Goal: Information Seeking & Learning: Learn about a topic

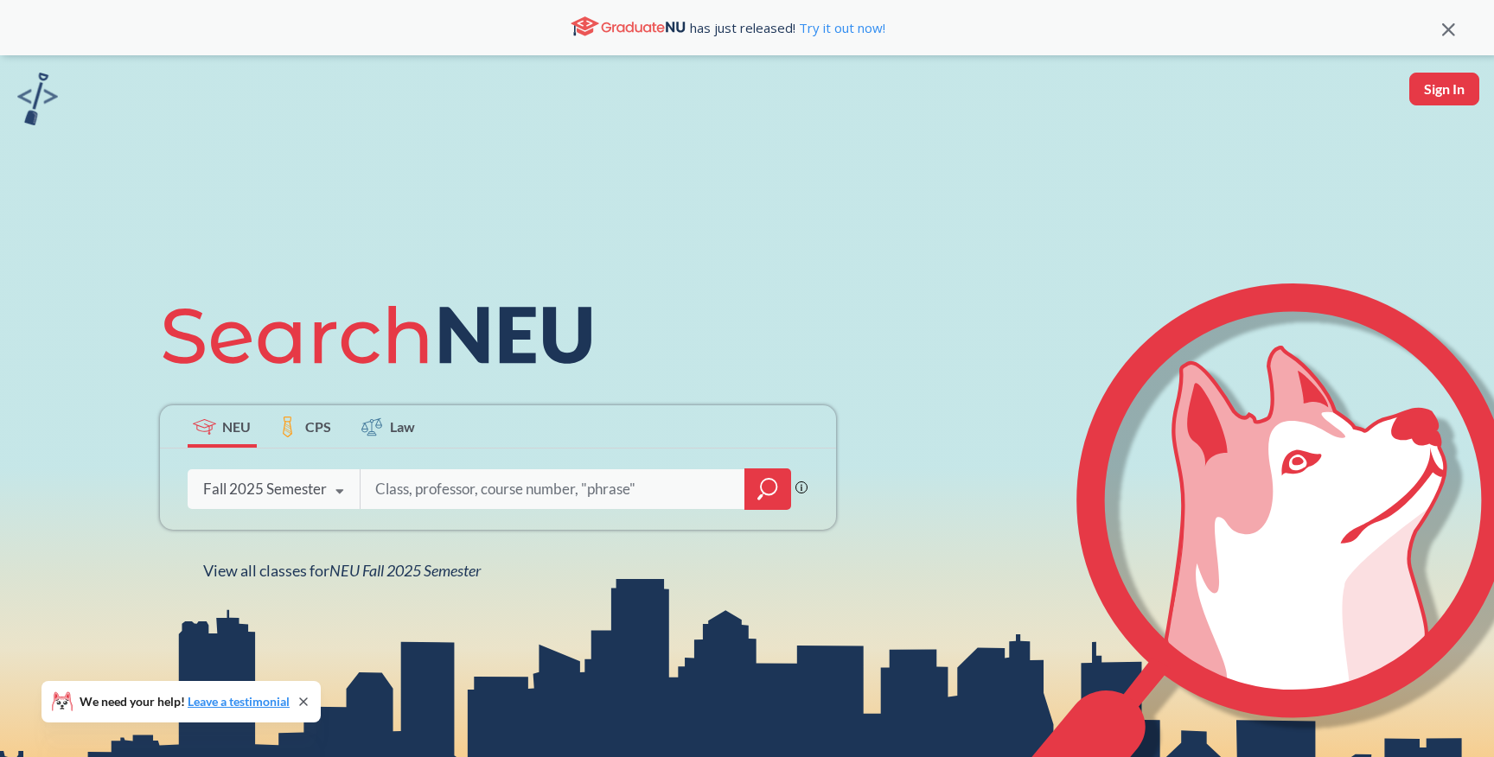
click at [400, 480] on input "search" at bounding box center [554, 489] width 360 height 36
type input "MATH"
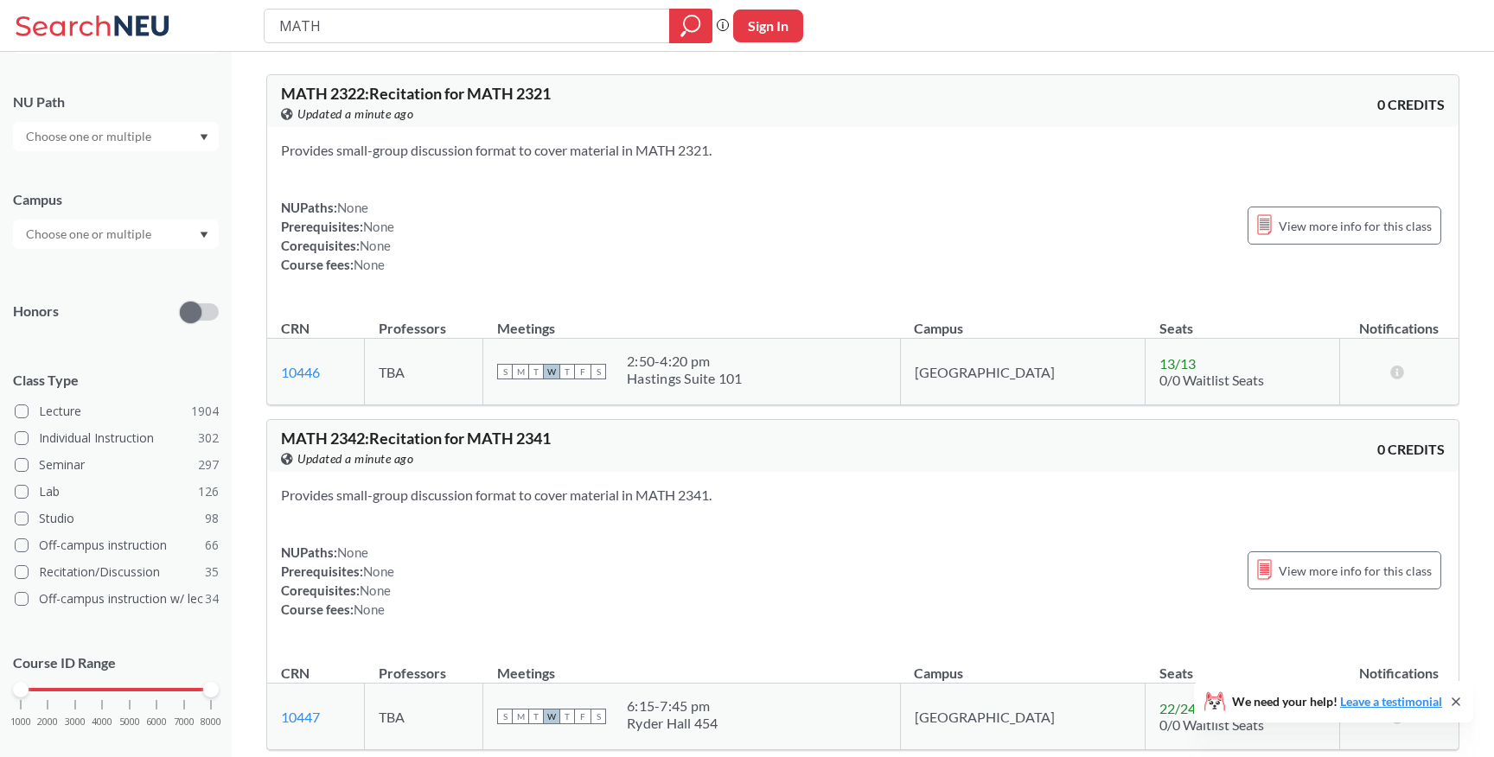
scroll to position [253, 0]
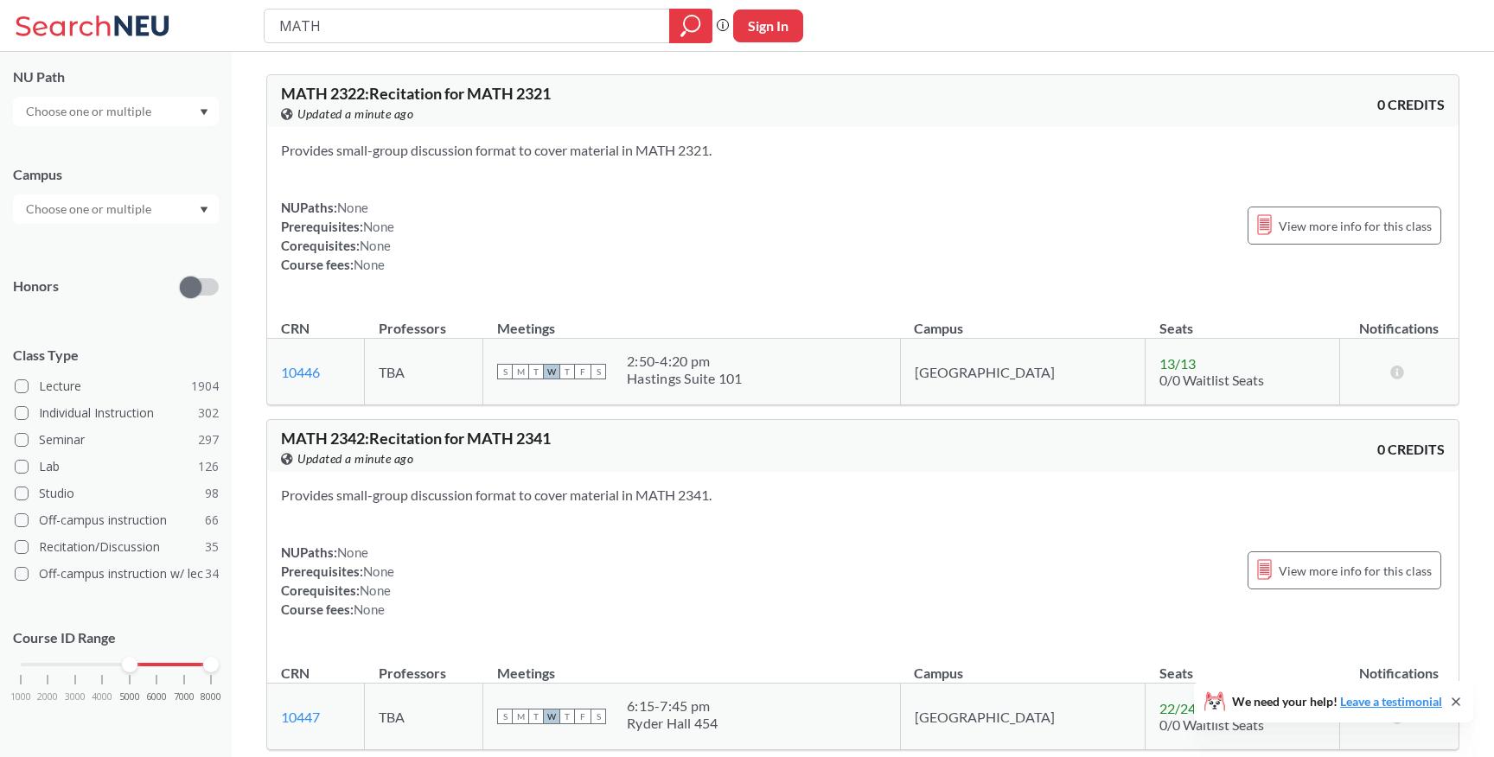
drag, startPoint x: 16, startPoint y: 670, endPoint x: 122, endPoint y: 656, distance: 106.4
click at [122, 656] on div "Course ID Range 1000 2000 3000 4000 5000 6000 7000 8000" at bounding box center [116, 673] width 206 height 125
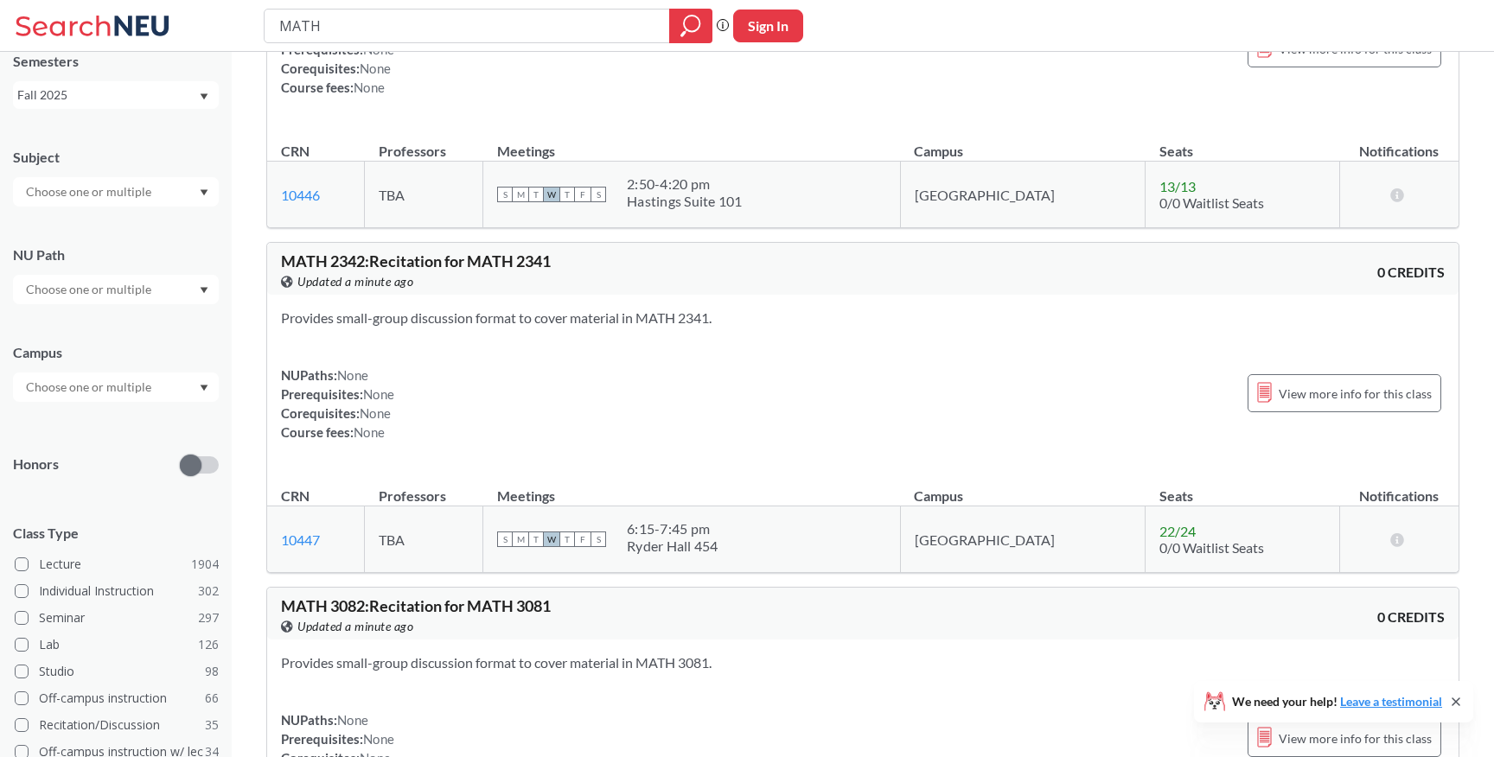
scroll to position [0, 0]
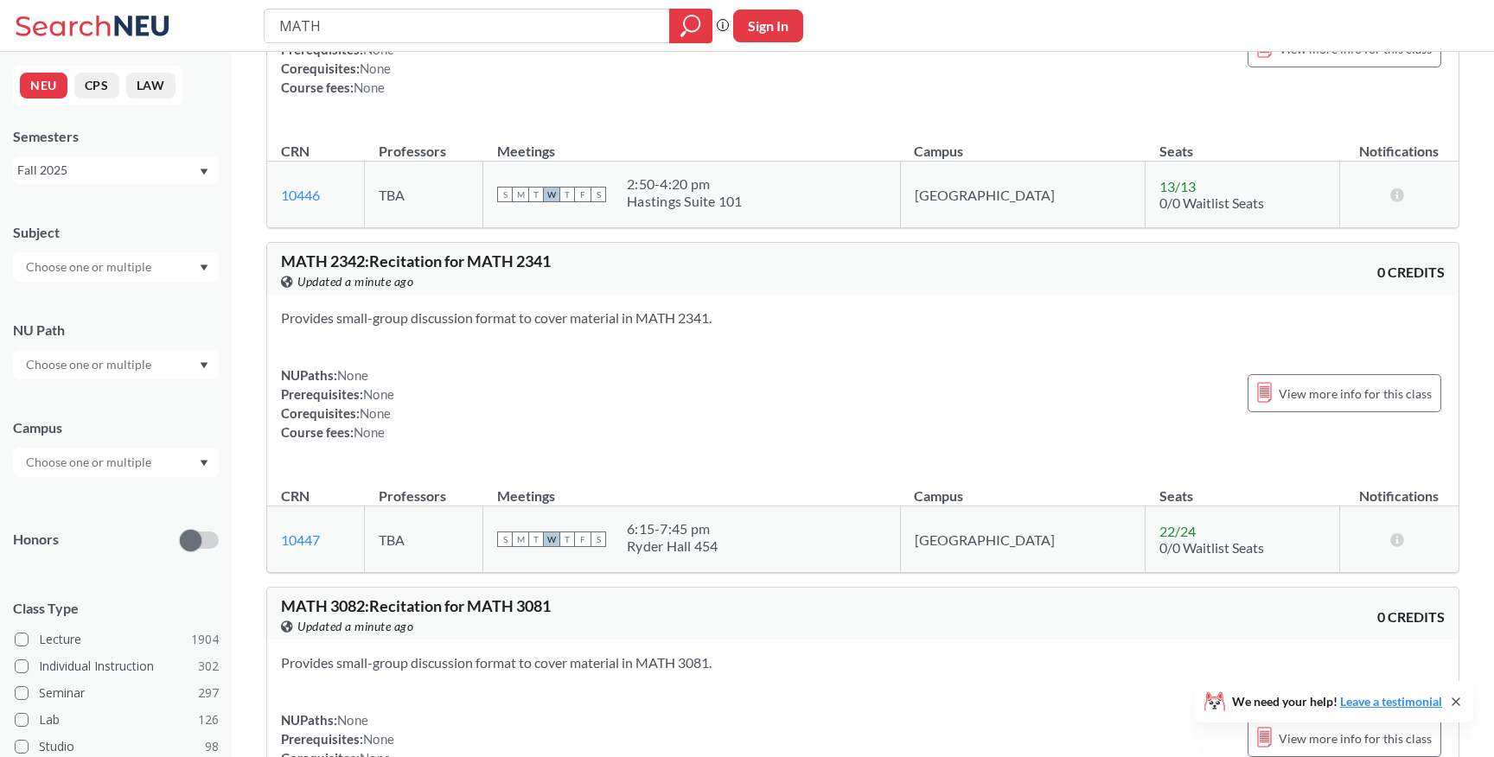
click at [430, 79] on div "NUPaths: None Prerequisites: None Corequisites: None Course fees: None View mor…" at bounding box center [863, 59] width 1164 height 76
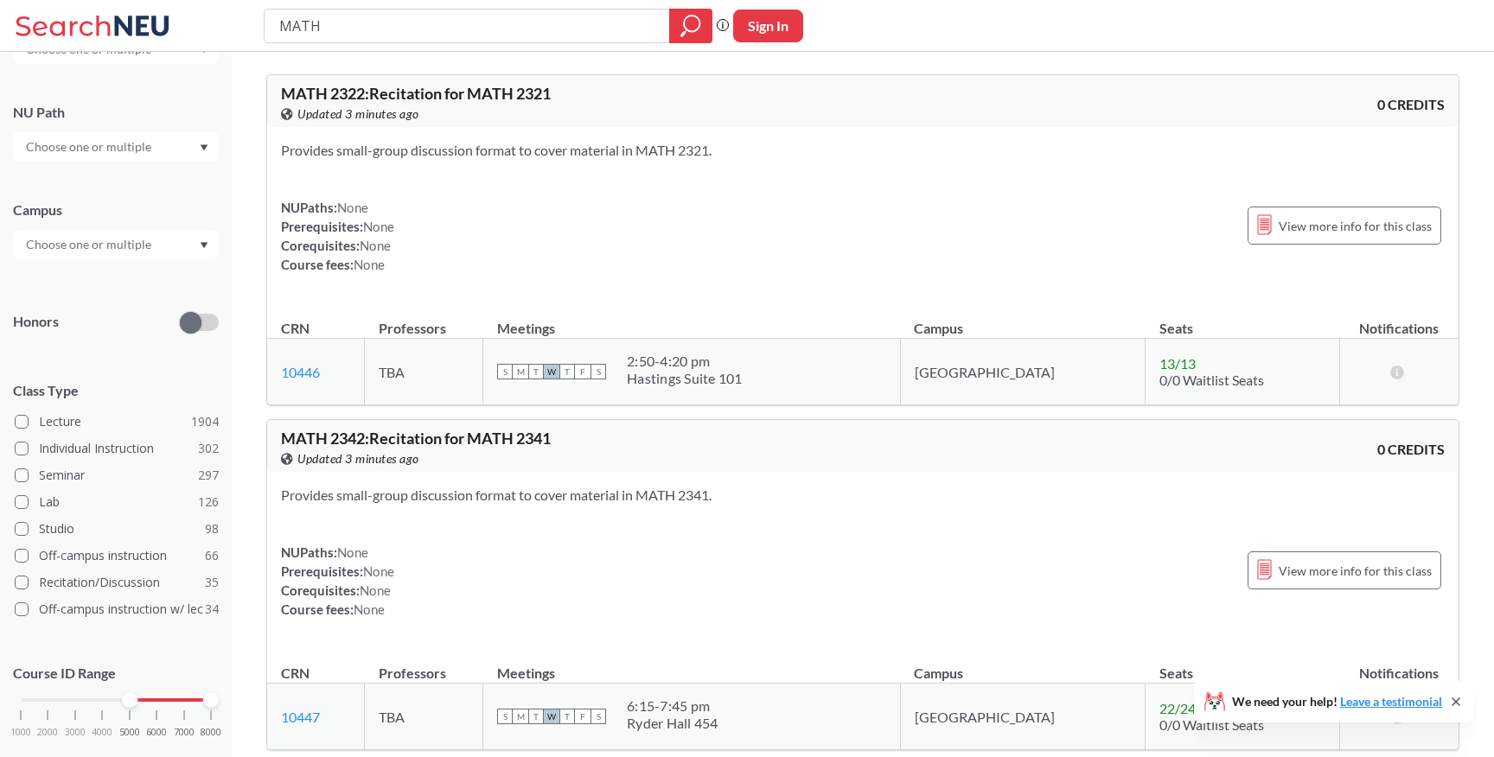
scroll to position [253, 0]
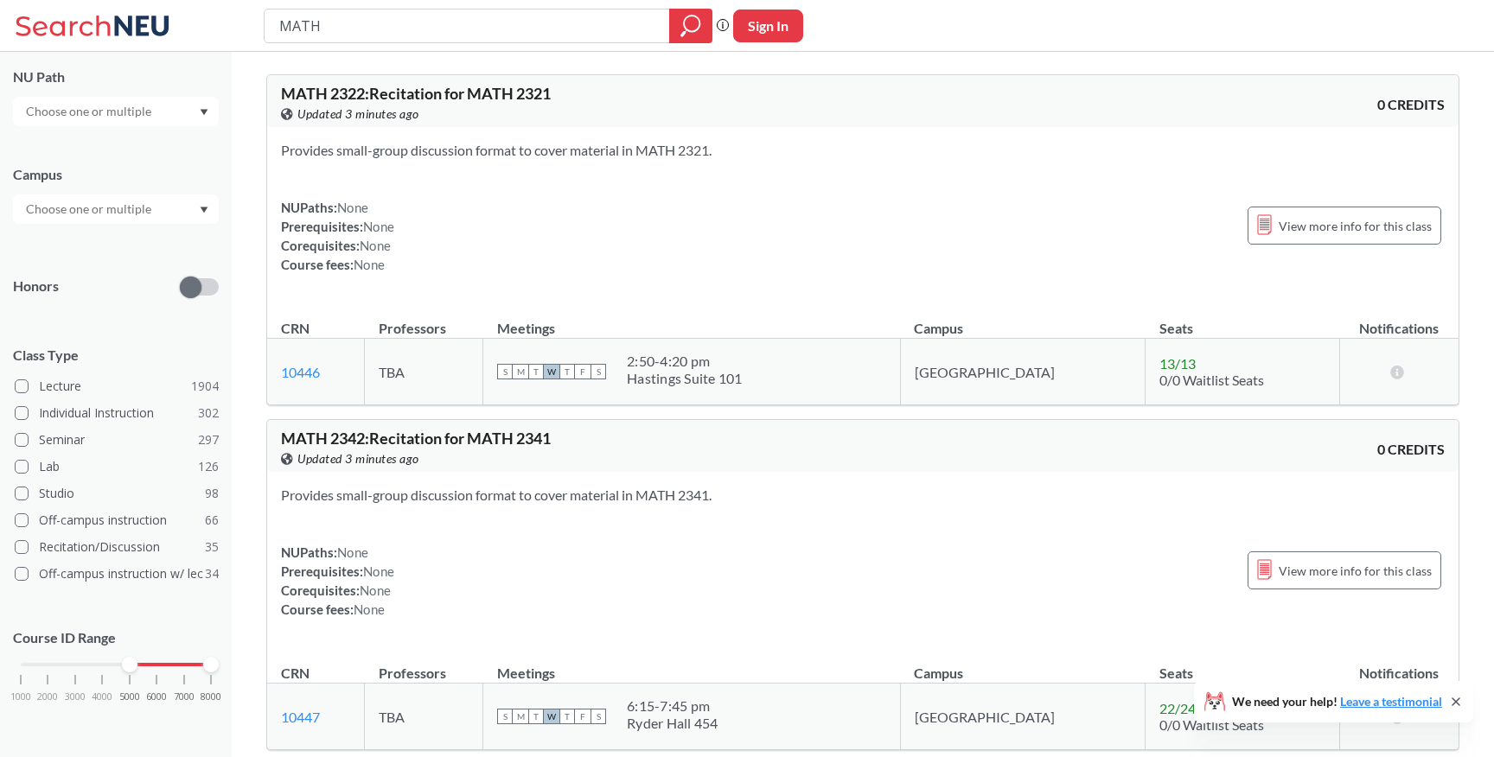
click at [126, 672] on div "1000 2000 3000 4000 5000 6000 7000 8000" at bounding box center [116, 698] width 206 height 78
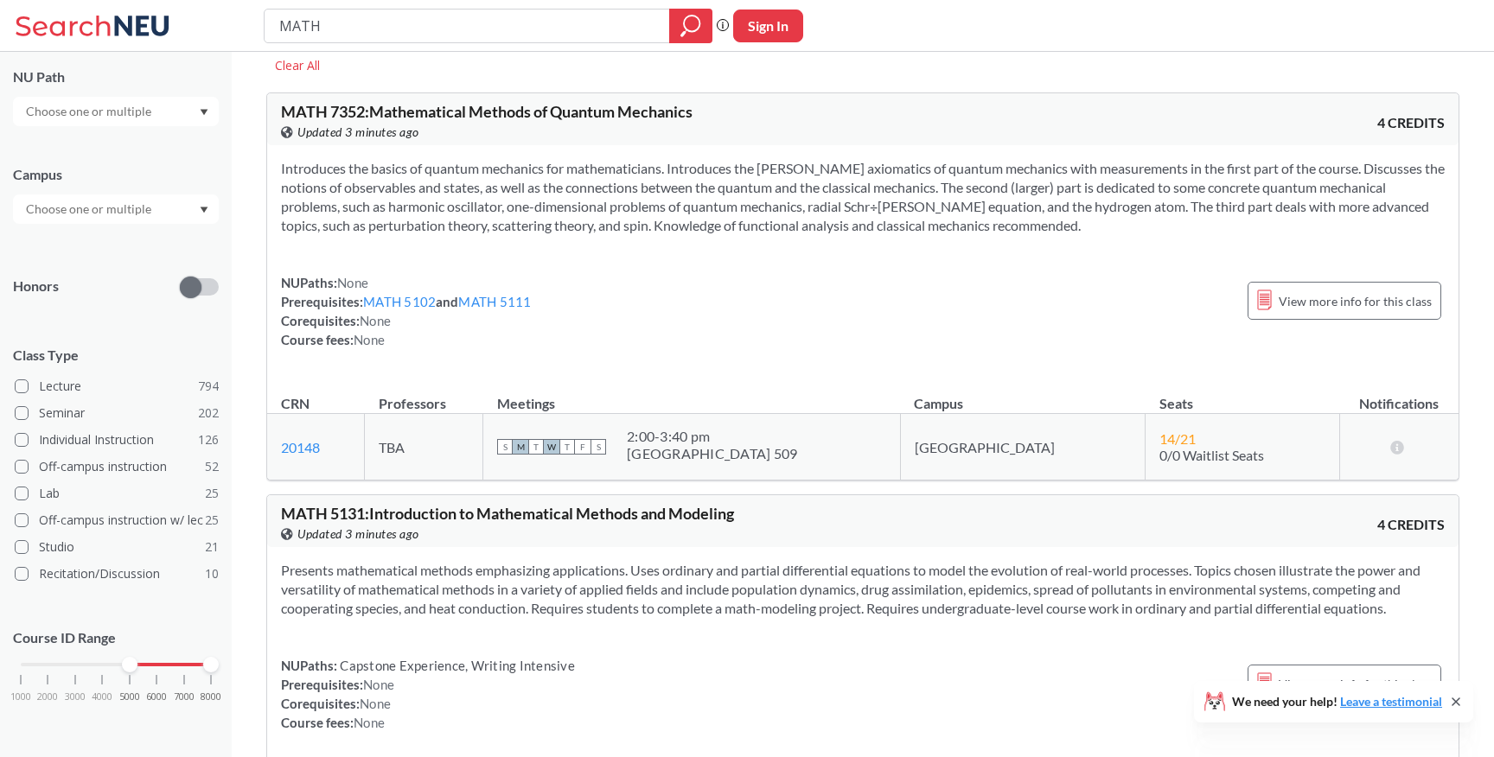
scroll to position [42, 0]
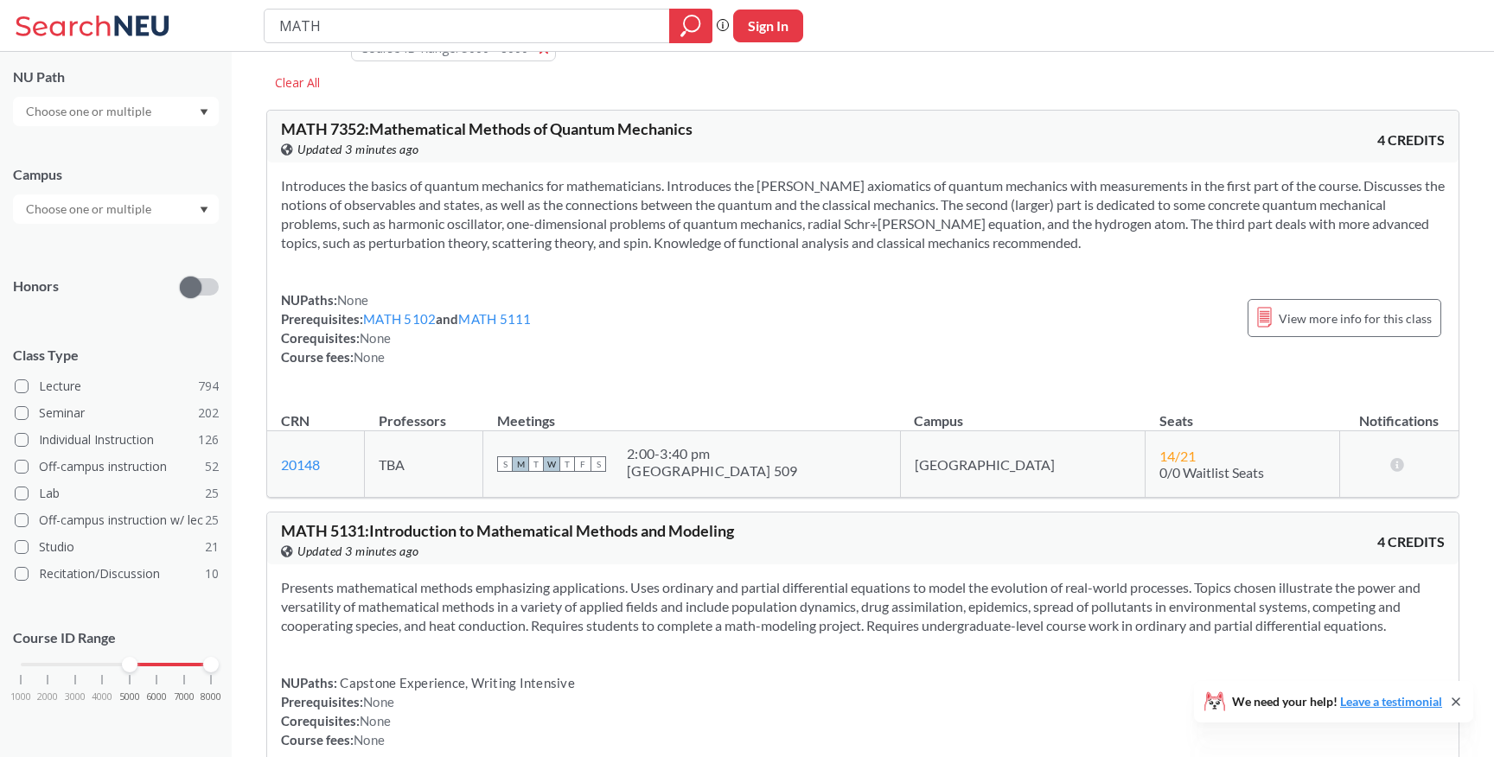
click at [693, 136] on span "MATH 7352 : Mathematical Methods of Quantum Mechanics" at bounding box center [487, 128] width 412 height 19
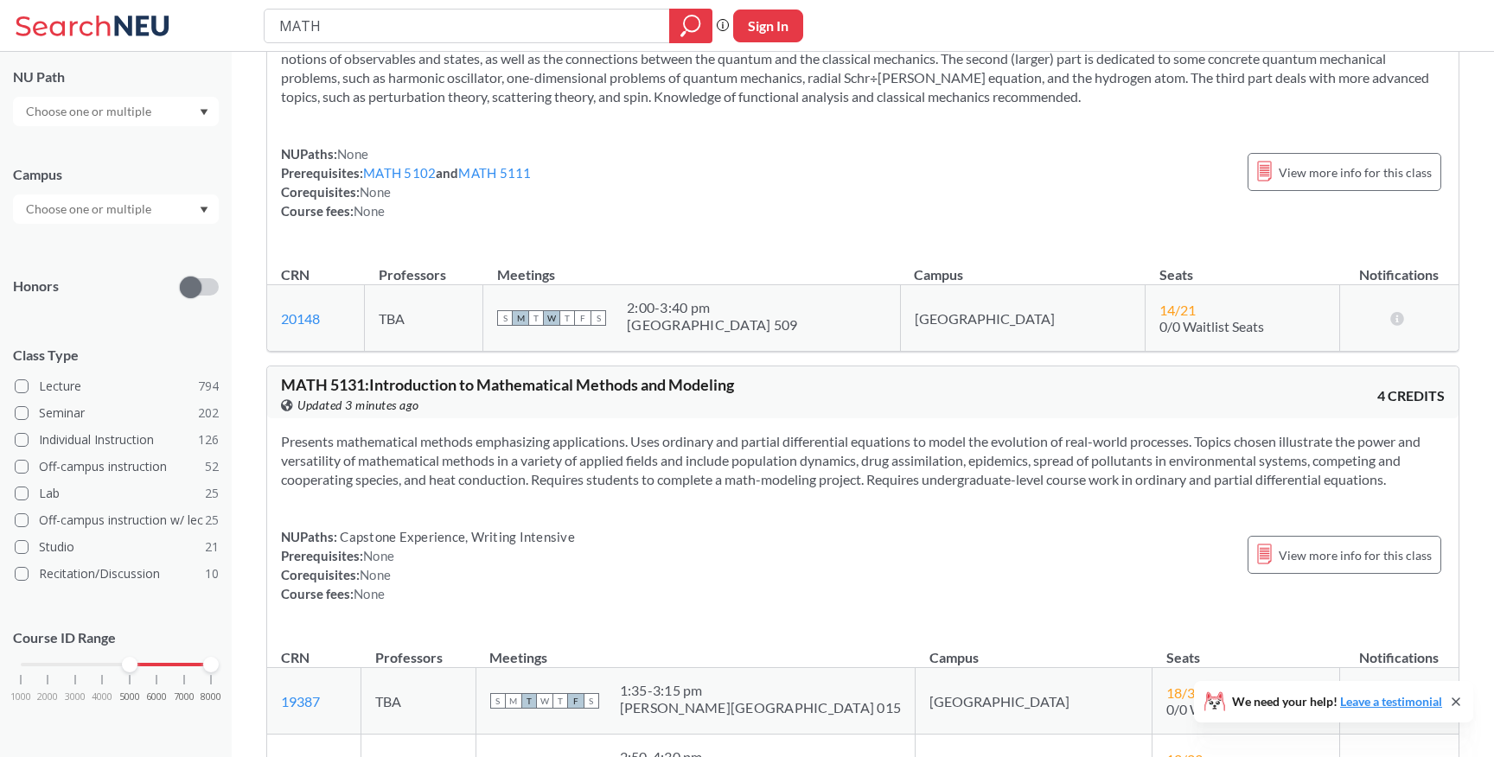
scroll to position [200, 0]
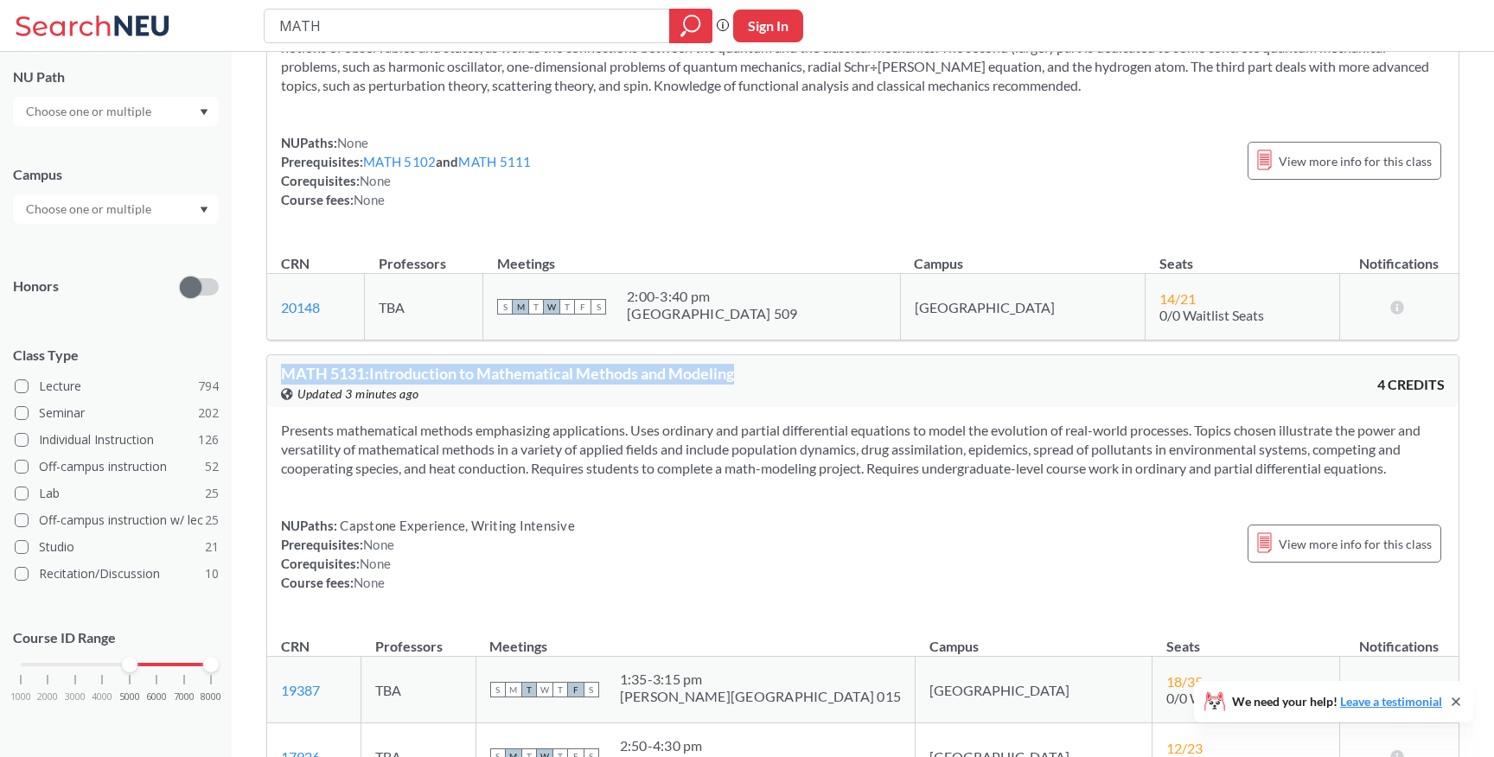
drag, startPoint x: 744, startPoint y: 378, endPoint x: 732, endPoint y: 356, distance: 24.8
click at [732, 356] on div "MATH 5131 : Introduction to Mathematical Methods and Modeling View this course …" at bounding box center [862, 381] width 1191 height 52
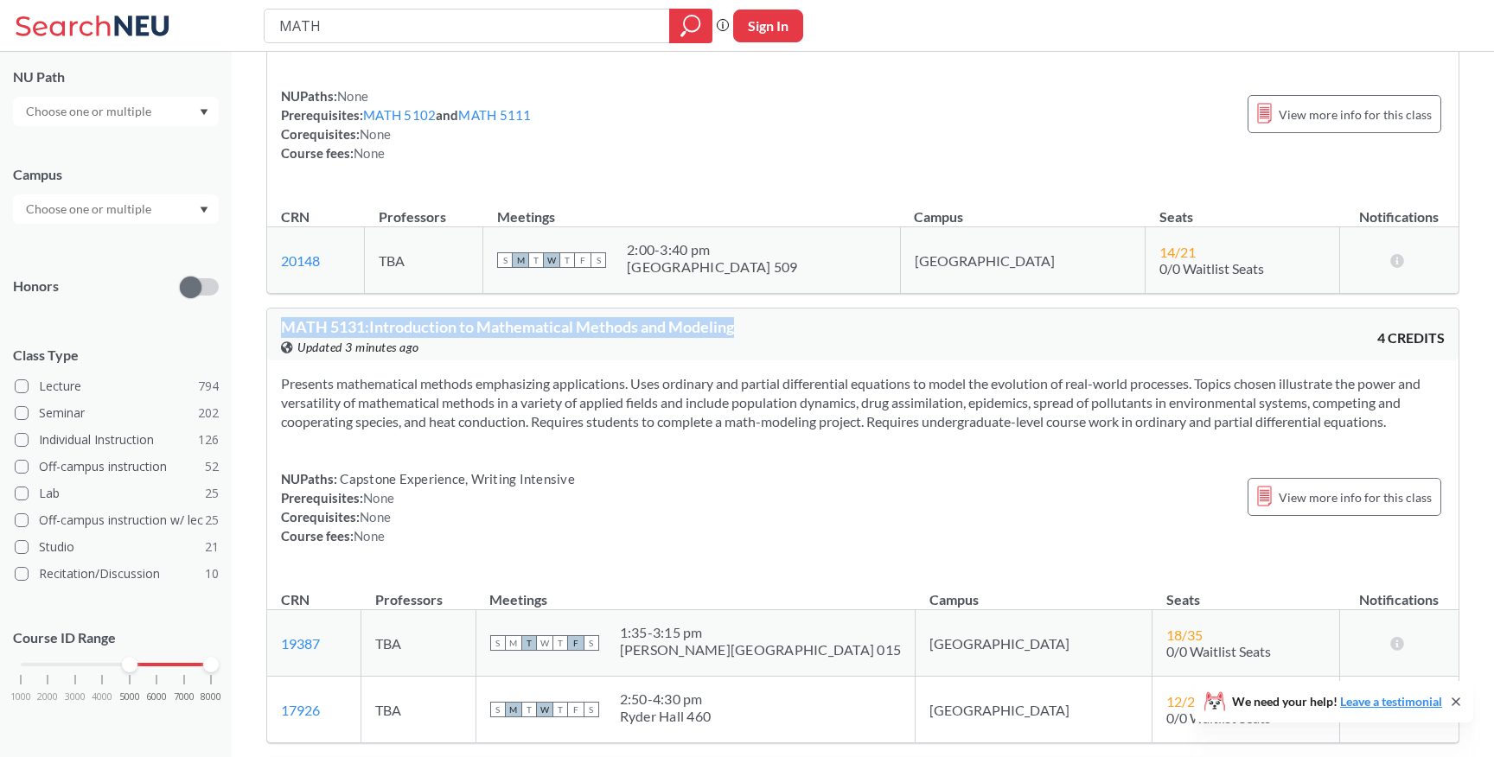
scroll to position [248, 0]
click at [645, 444] on div "Presents mathematical methods emphasizing applications. Uses ordinary and parti…" at bounding box center [862, 465] width 1191 height 213
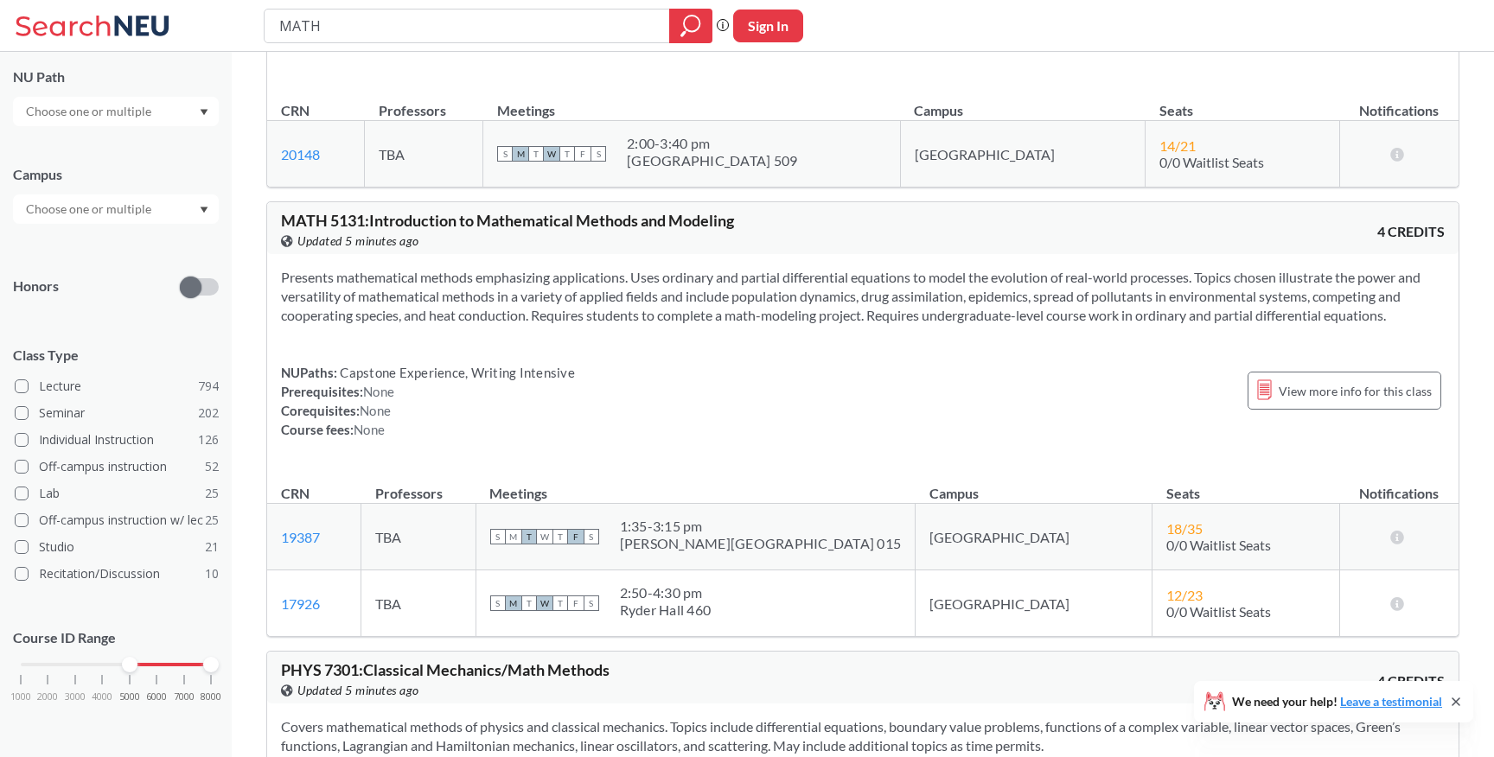
scroll to position [359, 0]
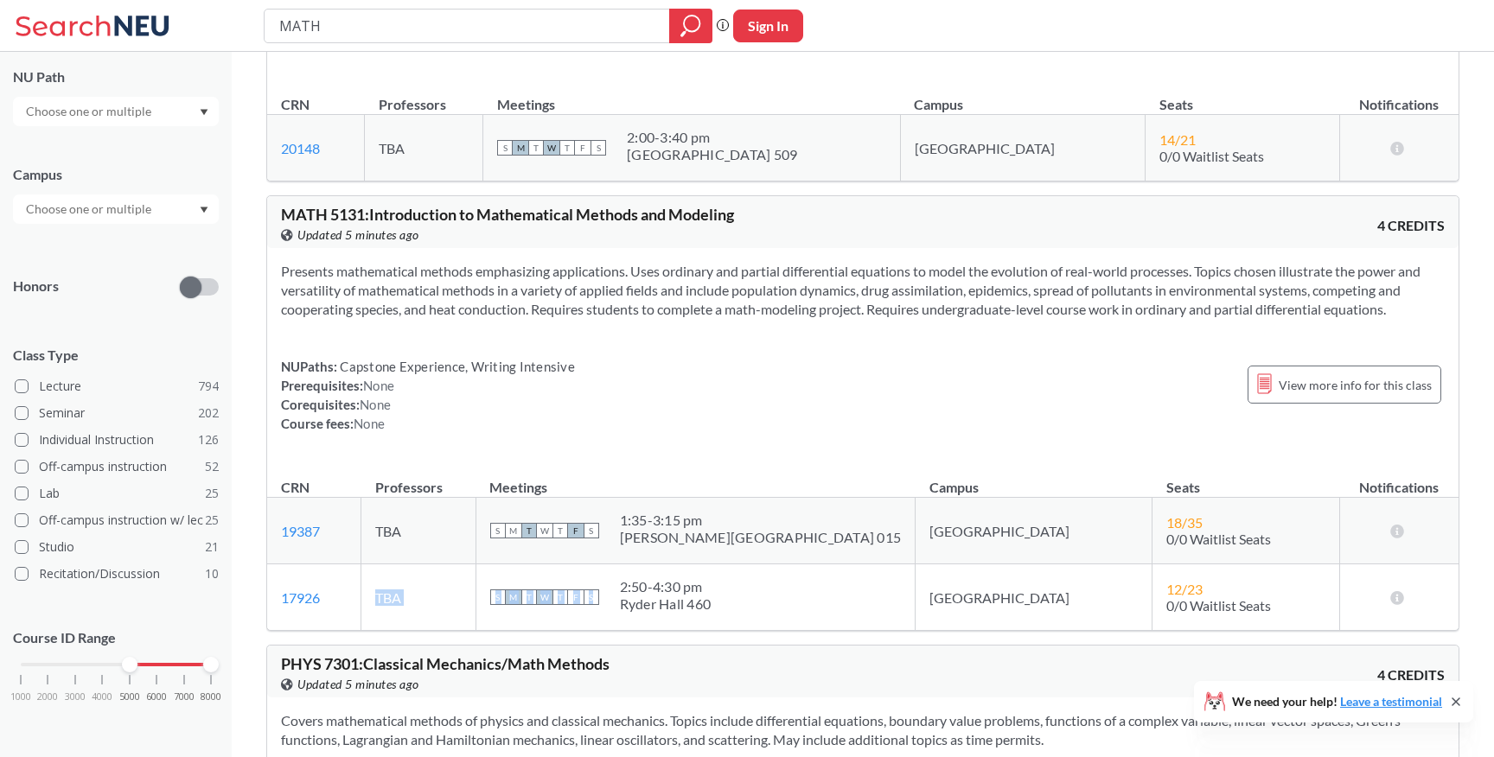
drag, startPoint x: 783, startPoint y: 603, endPoint x: 501, endPoint y: 585, distance: 283.3
click at [501, 585] on tr "17926 View this section on Banner. TBA S M T W T F S 2:50 - 4:30 pm Ryder Hall …" at bounding box center [862, 598] width 1191 height 67
click at [361, 589] on td "17926 View this section on Banner." at bounding box center [314, 598] width 94 height 67
drag, startPoint x: 343, startPoint y: 597, endPoint x: 268, endPoint y: 599, distance: 75.3
click at [268, 599] on td "17926 View this section on Banner." at bounding box center [314, 598] width 94 height 67
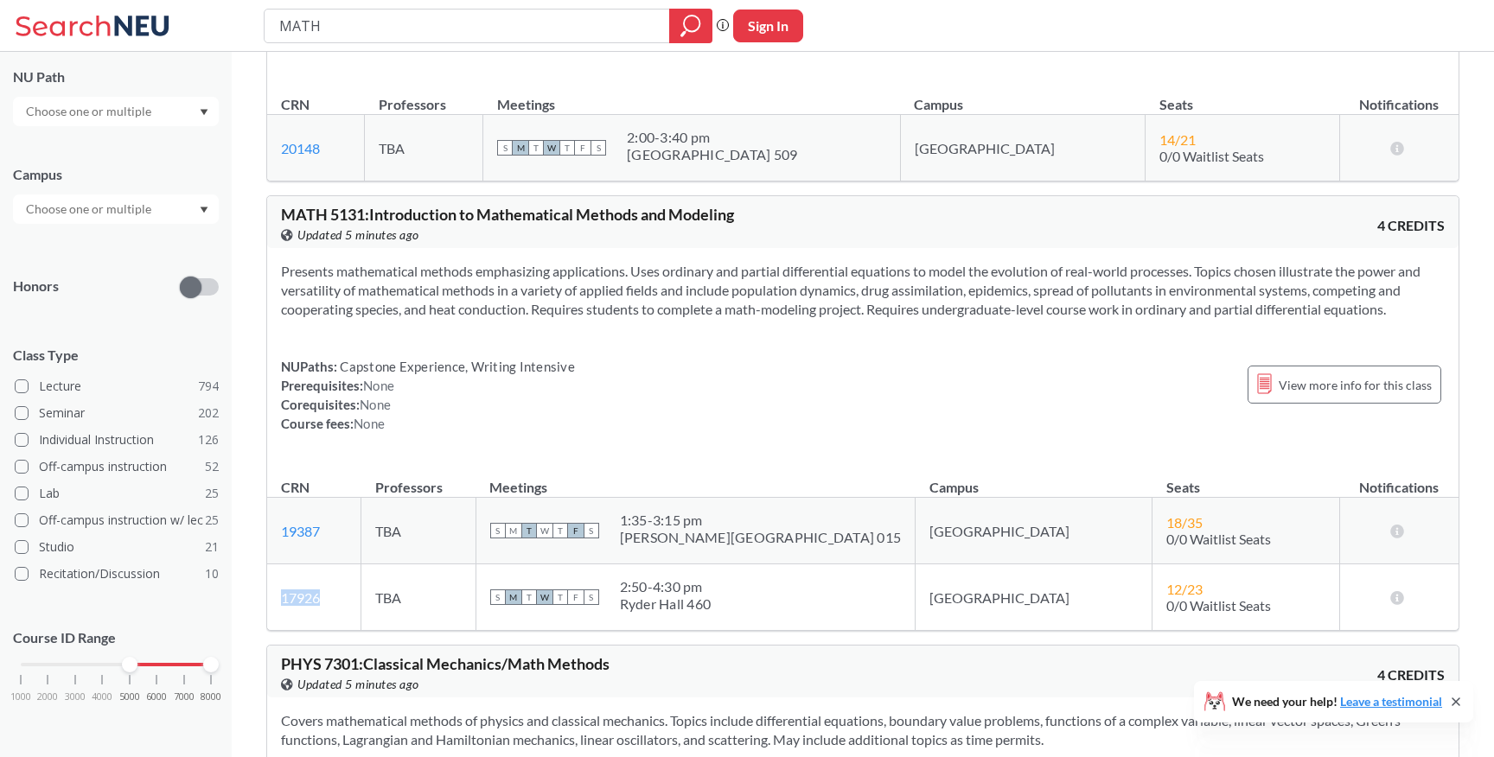
click at [358, 585] on td "17926 View this section on Banner." at bounding box center [314, 598] width 94 height 67
drag, startPoint x: 686, startPoint y: 586, endPoint x: 793, endPoint y: 608, distance: 109.4
click at [793, 608] on div "S M T W T F S 2:50 - 4:30 pm Ryder Hall 460" at bounding box center [696, 597] width 412 height 38
click at [783, 582] on div "S M T W T F S 2:50 - 4:30 pm Ryder Hall 460" at bounding box center [696, 597] width 412 height 38
drag, startPoint x: 784, startPoint y: 602, endPoint x: 681, endPoint y: 585, distance: 104.2
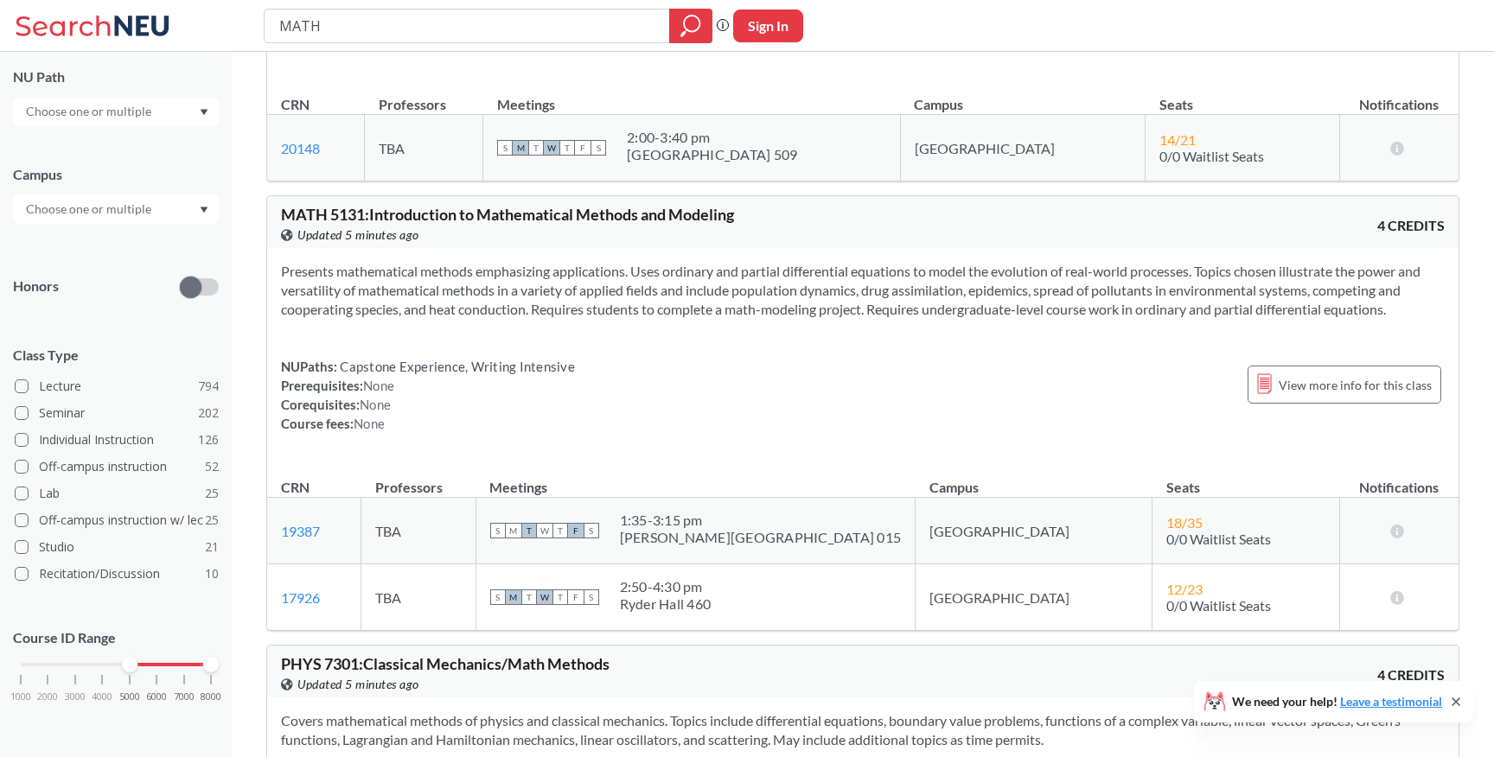
click at [681, 585] on div "S M T W T F S 2:50 - 4:30 pm Ryder Hall 460" at bounding box center [696, 597] width 412 height 38
click at [703, 604] on div "Ryder Hall 460" at bounding box center [666, 604] width 92 height 17
drag, startPoint x: 687, startPoint y: 594, endPoint x: 781, endPoint y: 582, distance: 94.2
click at [781, 582] on div "S M T W T F S 2:50 - 4:30 pm Ryder Hall 460" at bounding box center [696, 597] width 412 height 38
click at [779, 609] on div "S M T W T F S 2:50 - 4:30 pm Ryder Hall 460" at bounding box center [696, 597] width 412 height 38
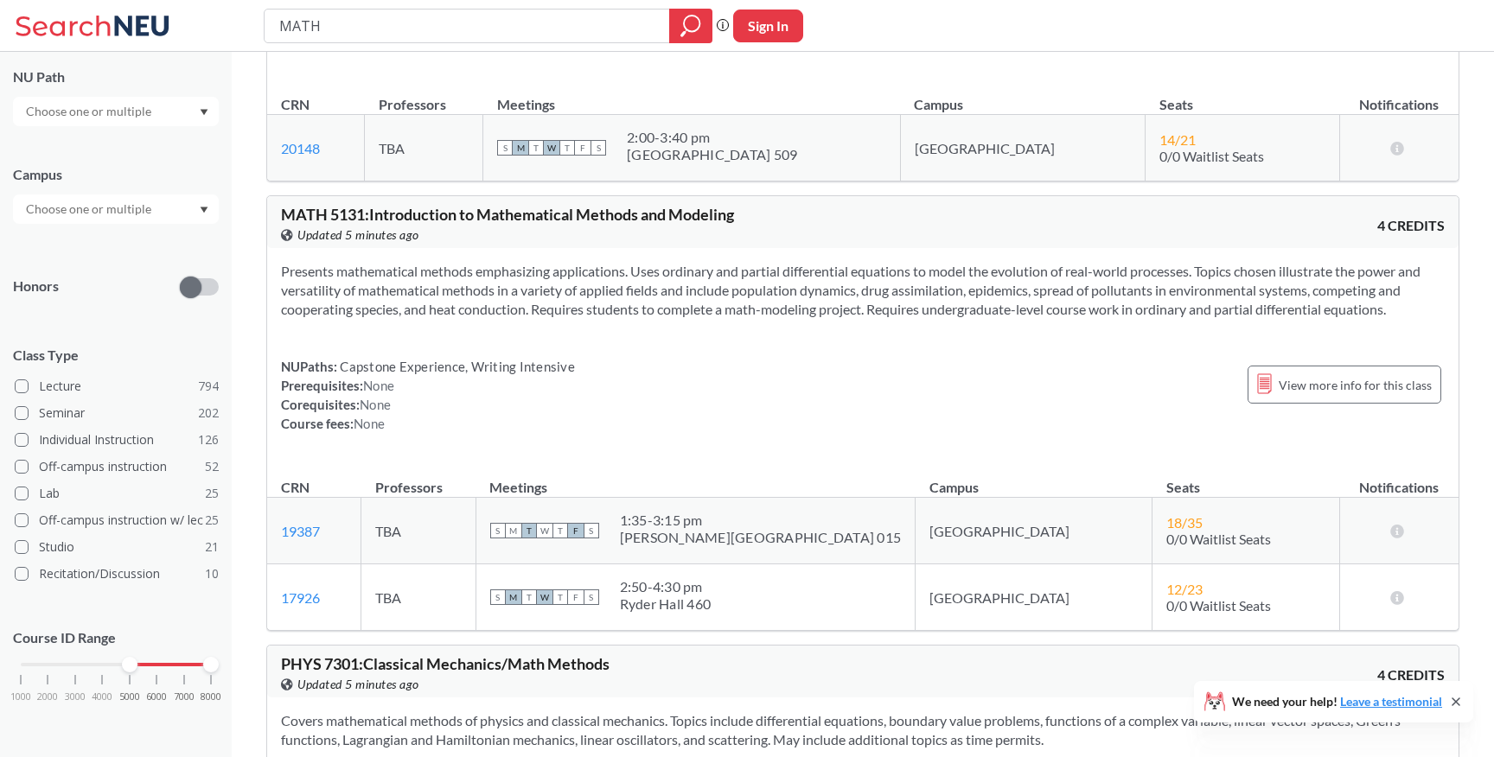
drag, startPoint x: 782, startPoint y: 609, endPoint x: 679, endPoint y: 594, distance: 104.8
click at [679, 594] on div "S M T W T F S 2:50 - 4:30 pm Ryder Hall 460" at bounding box center [696, 597] width 412 height 38
click at [798, 526] on div "S M T W T F S 1:35 - 3:15 pm [PERSON_NAME][GEOGRAPHIC_DATA] 015" at bounding box center [696, 531] width 412 height 38
drag, startPoint x: 795, startPoint y: 534, endPoint x: 687, endPoint y: 512, distance: 110.4
click at [687, 512] on div "S M T W T F S 1:35 - 3:15 pm [PERSON_NAME][GEOGRAPHIC_DATA] 015" at bounding box center [696, 531] width 412 height 38
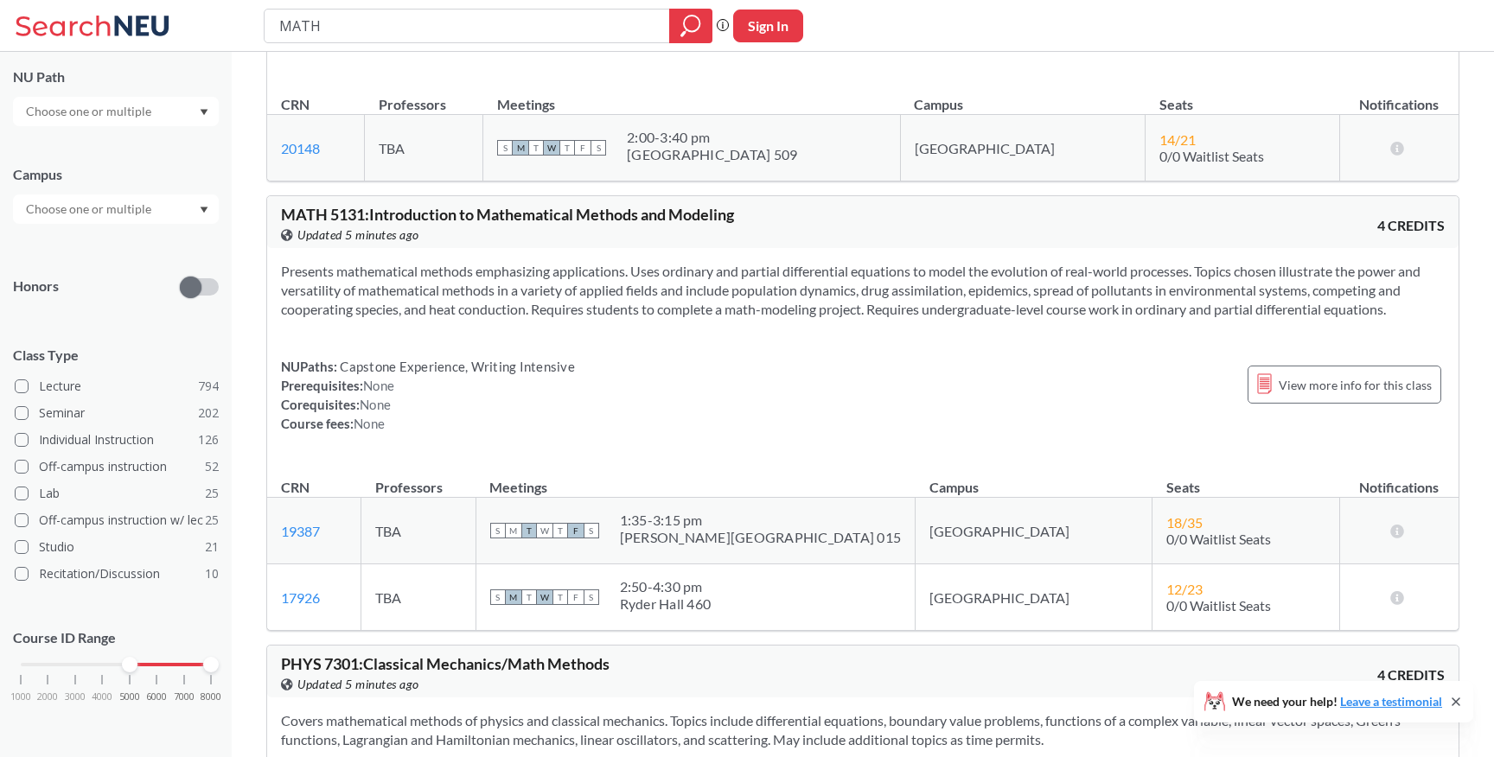
click at [712, 597] on div "Ryder Hall 460" at bounding box center [666, 604] width 92 height 17
drag, startPoint x: 797, startPoint y: 611, endPoint x: 680, endPoint y: 590, distance: 118.7
click at [680, 590] on div "S M T W T F S 2:50 - 4:30 pm Ryder Hall 460" at bounding box center [696, 597] width 412 height 38
click at [683, 623] on td "S M T W T F S 2:50 - 4:30 pm Ryder Hall 460" at bounding box center [696, 598] width 440 height 67
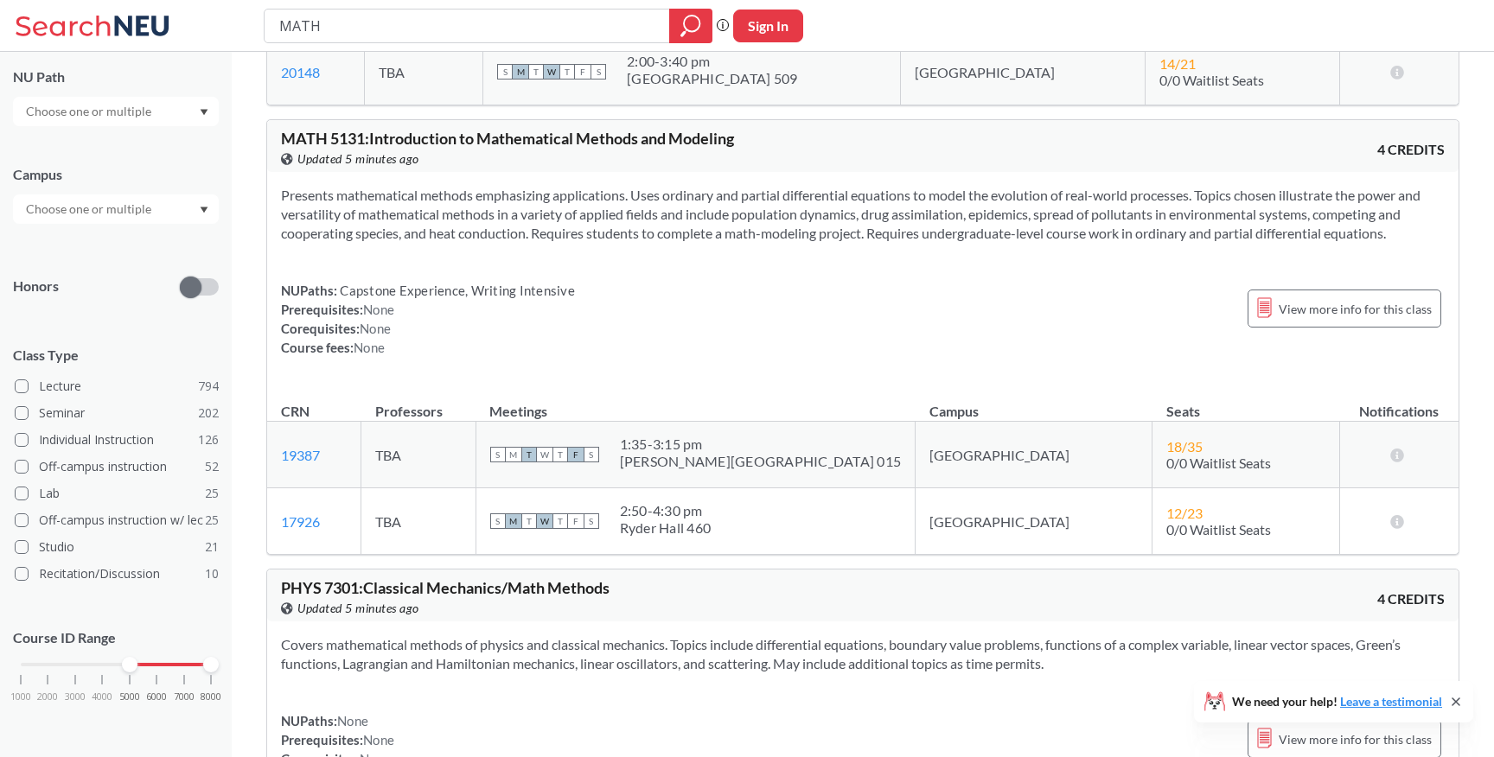
scroll to position [439, 0]
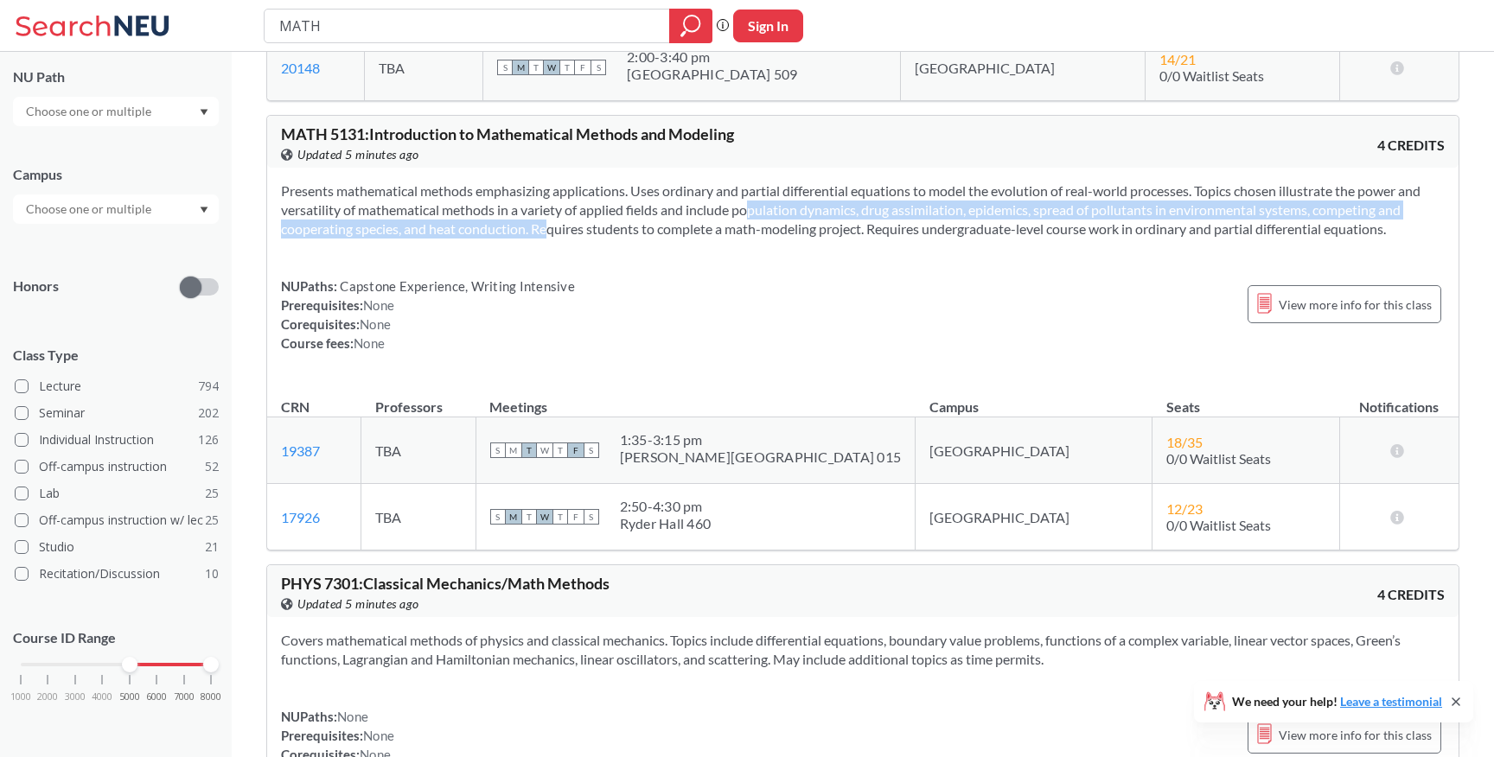
drag, startPoint x: 724, startPoint y: 213, endPoint x: 522, endPoint y: 220, distance: 201.6
click at [522, 220] on section "Presents mathematical methods emphasizing applications. Uses ordinary and parti…" at bounding box center [863, 210] width 1164 height 57
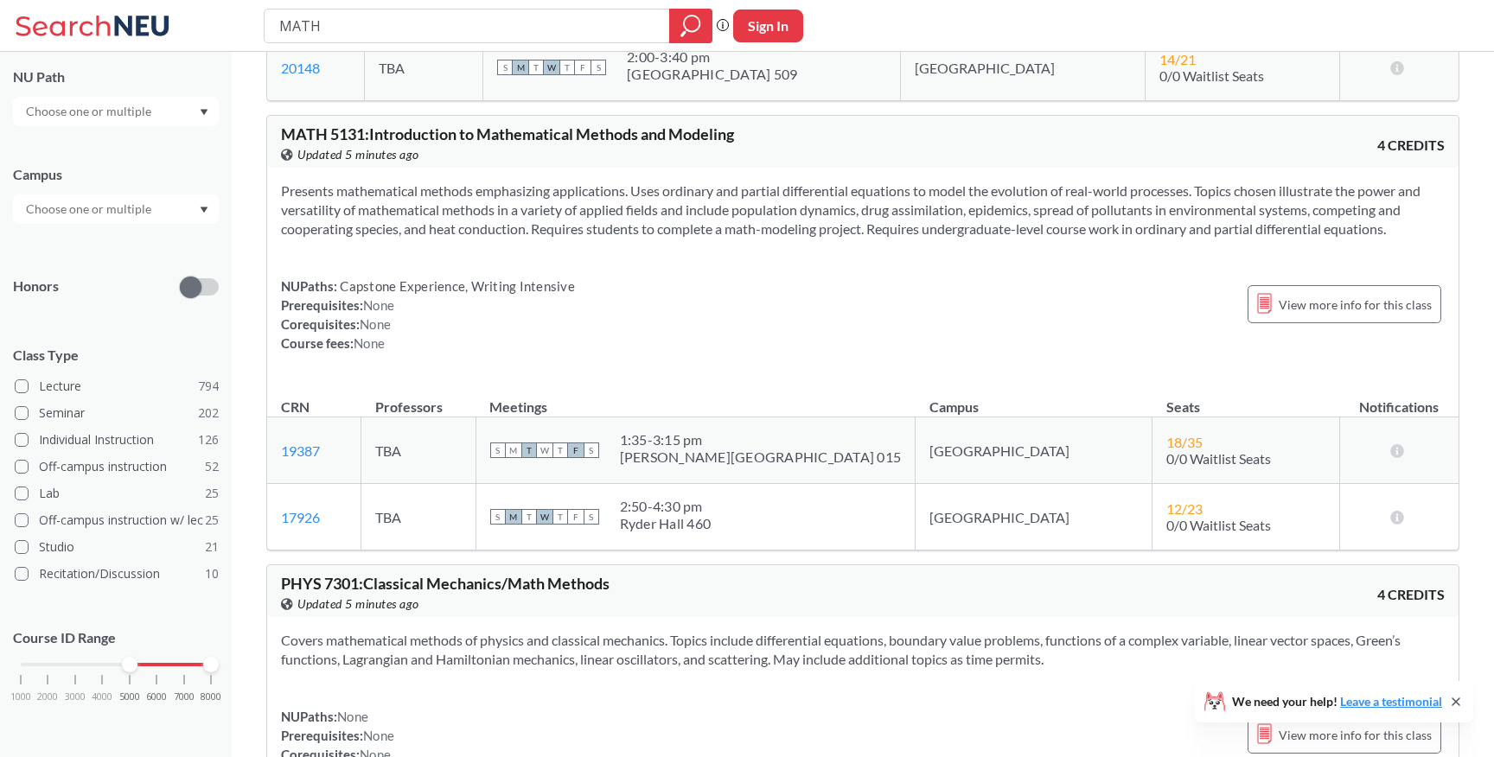
click at [596, 214] on section "Presents mathematical methods emphasizing applications. Uses ordinary and parti…" at bounding box center [863, 210] width 1164 height 57
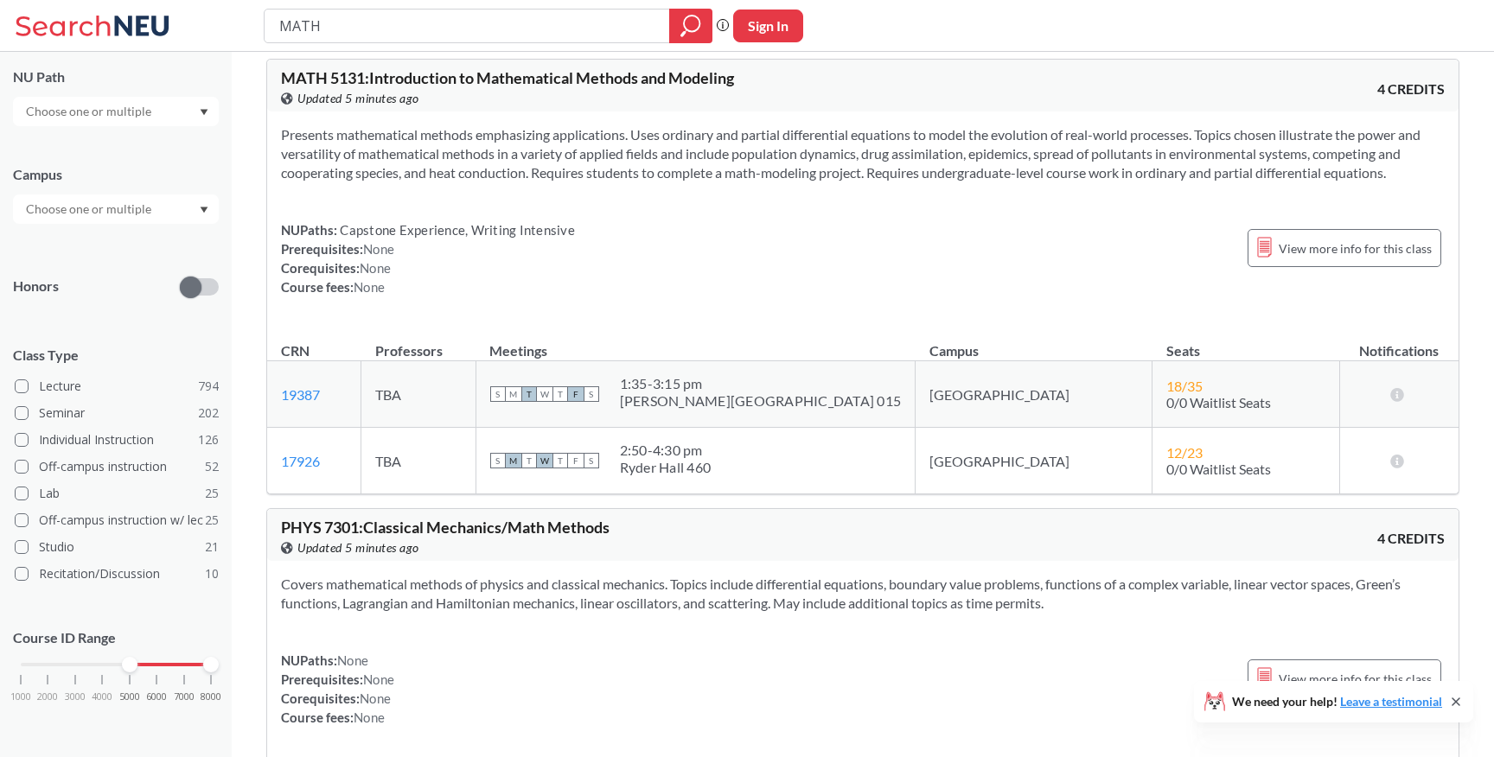
scroll to position [490, 0]
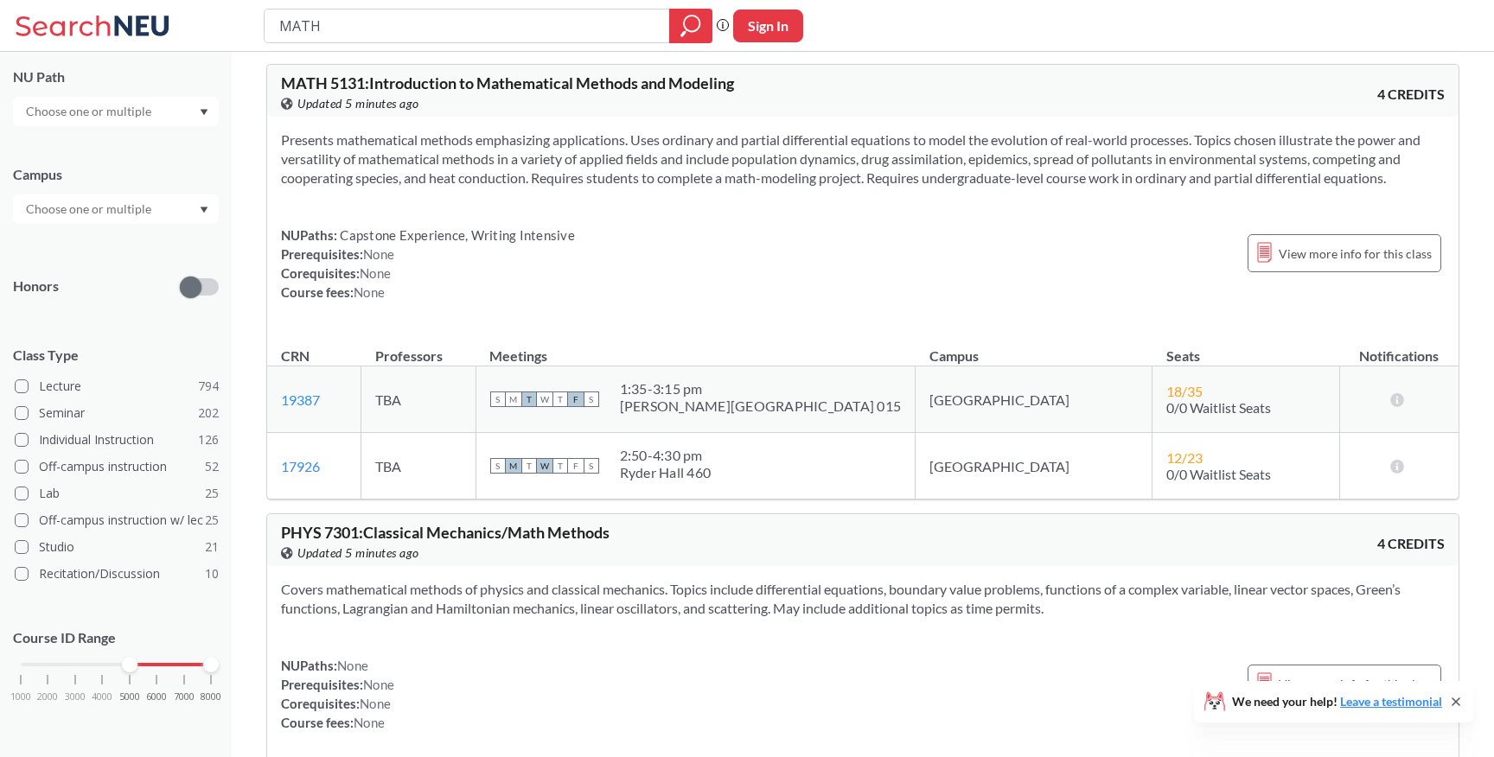
click at [352, 472] on td "17926 View this section on Banner." at bounding box center [314, 466] width 94 height 67
drag, startPoint x: 352, startPoint y: 472, endPoint x: 271, endPoint y: 470, distance: 81.3
click at [271, 470] on td "17926 View this section on Banner." at bounding box center [314, 466] width 94 height 67
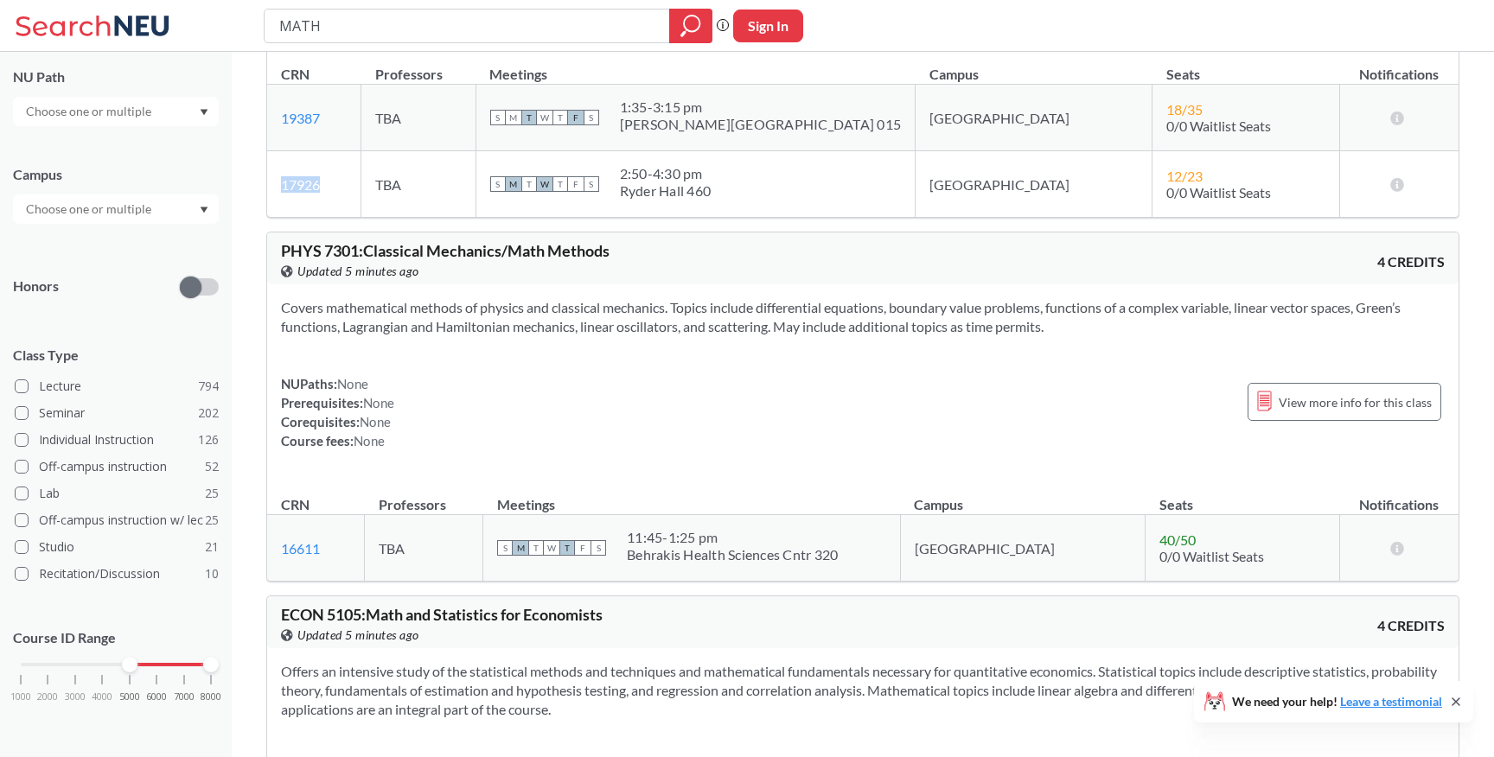
click at [365, 510] on th "CRN" at bounding box center [316, 496] width 98 height 37
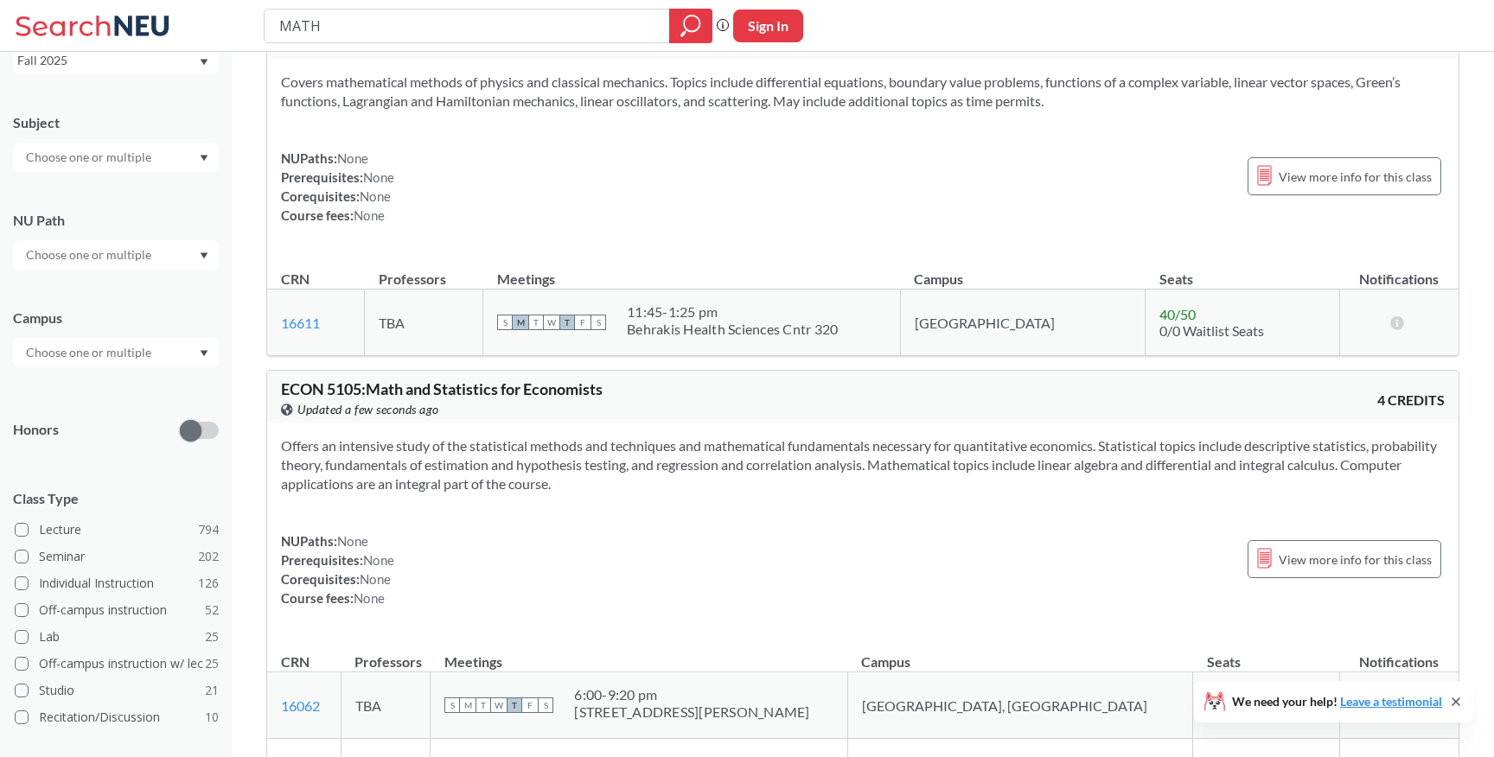
scroll to position [0, 0]
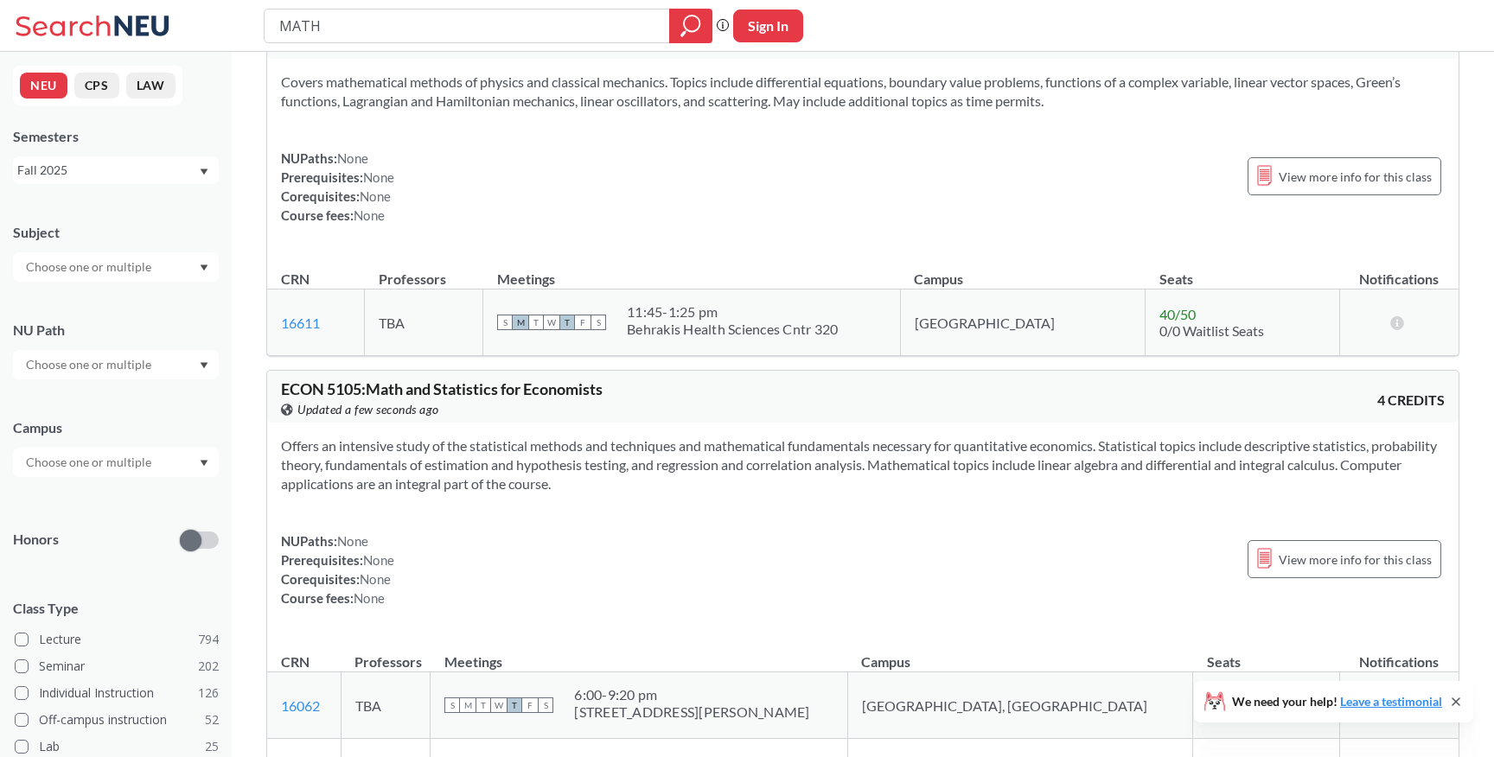
click at [143, 271] on input "text" at bounding box center [89, 267] width 145 height 21
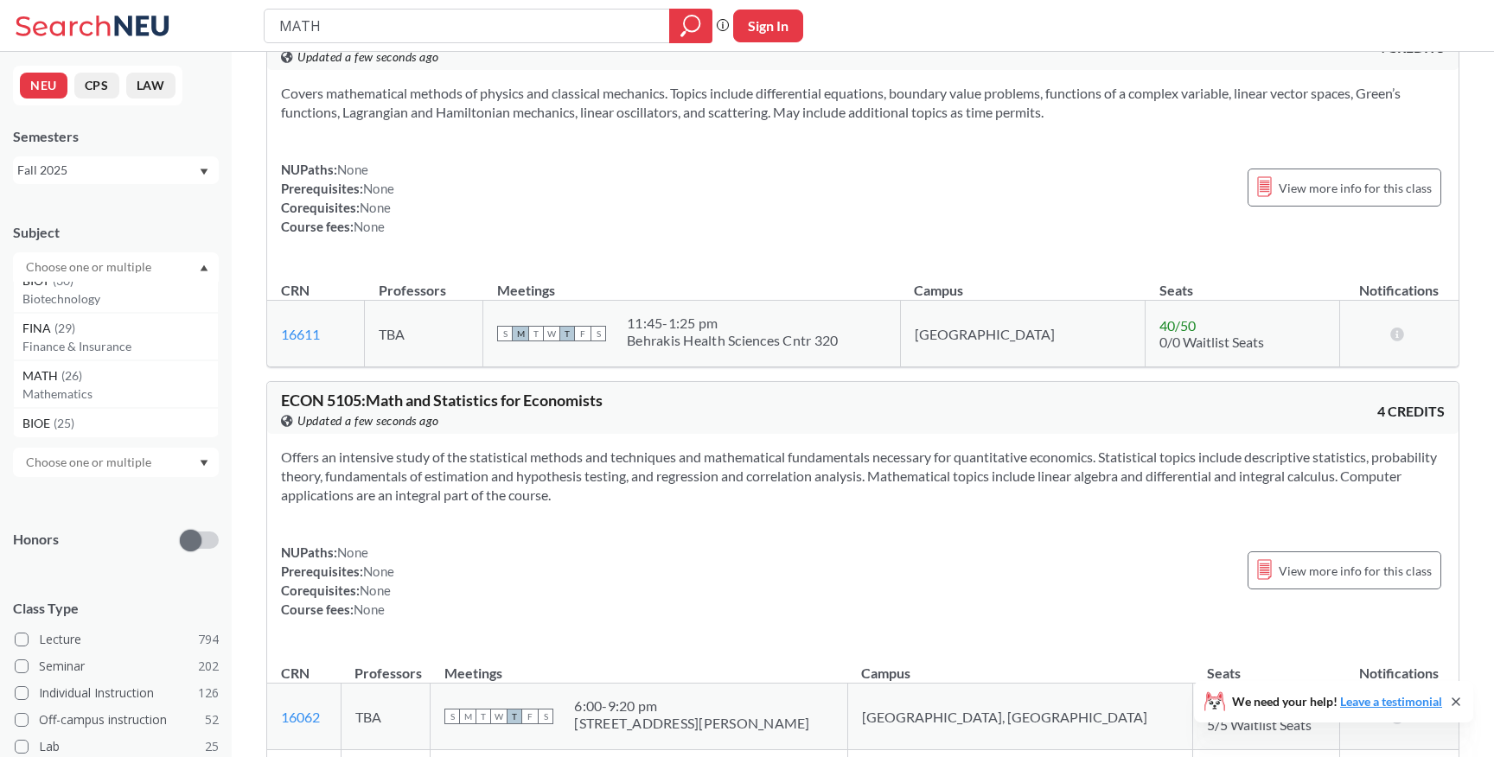
scroll to position [493, 0]
click at [88, 376] on div "MATH ( 26 )" at bounding box center [119, 375] width 195 height 19
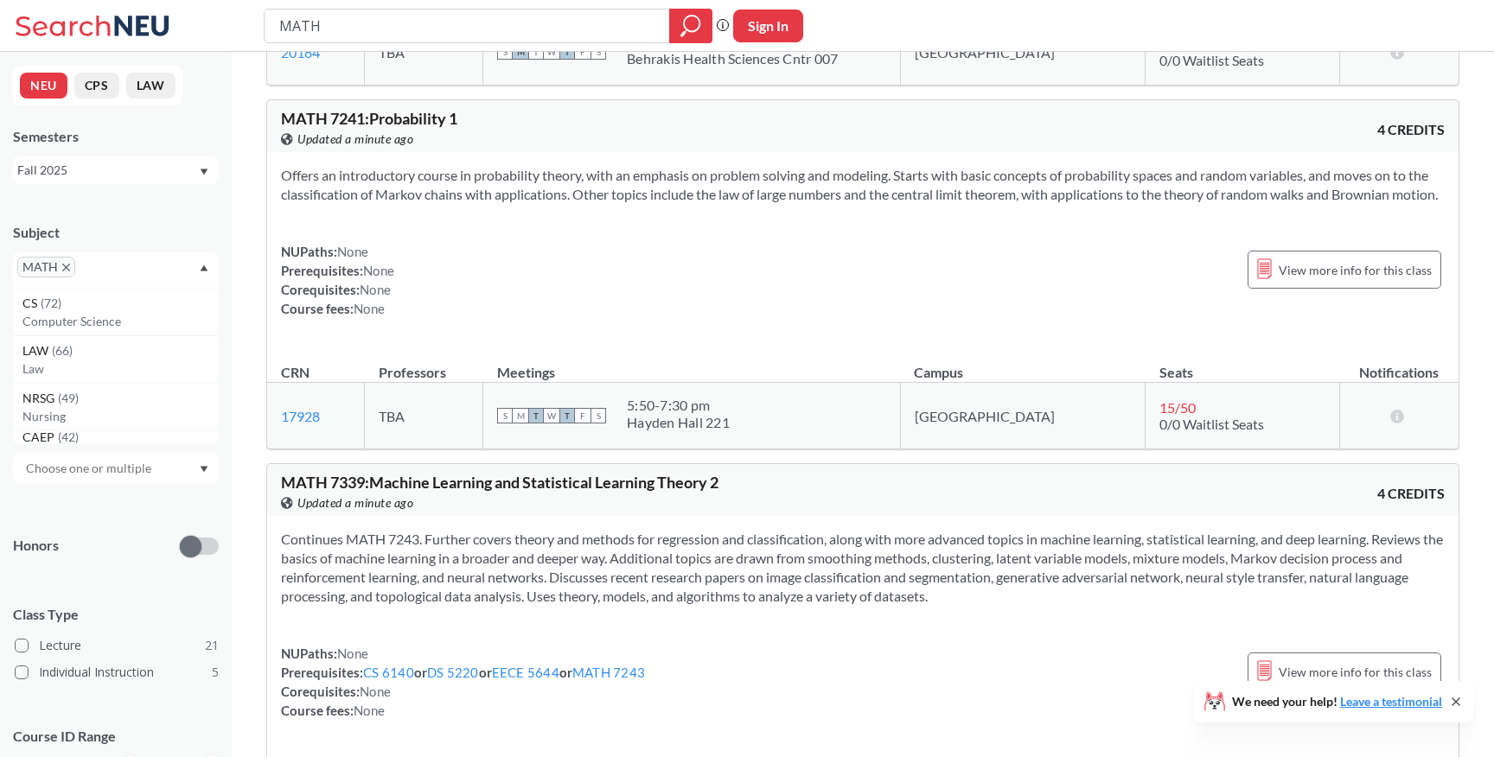
scroll to position [1274, 0]
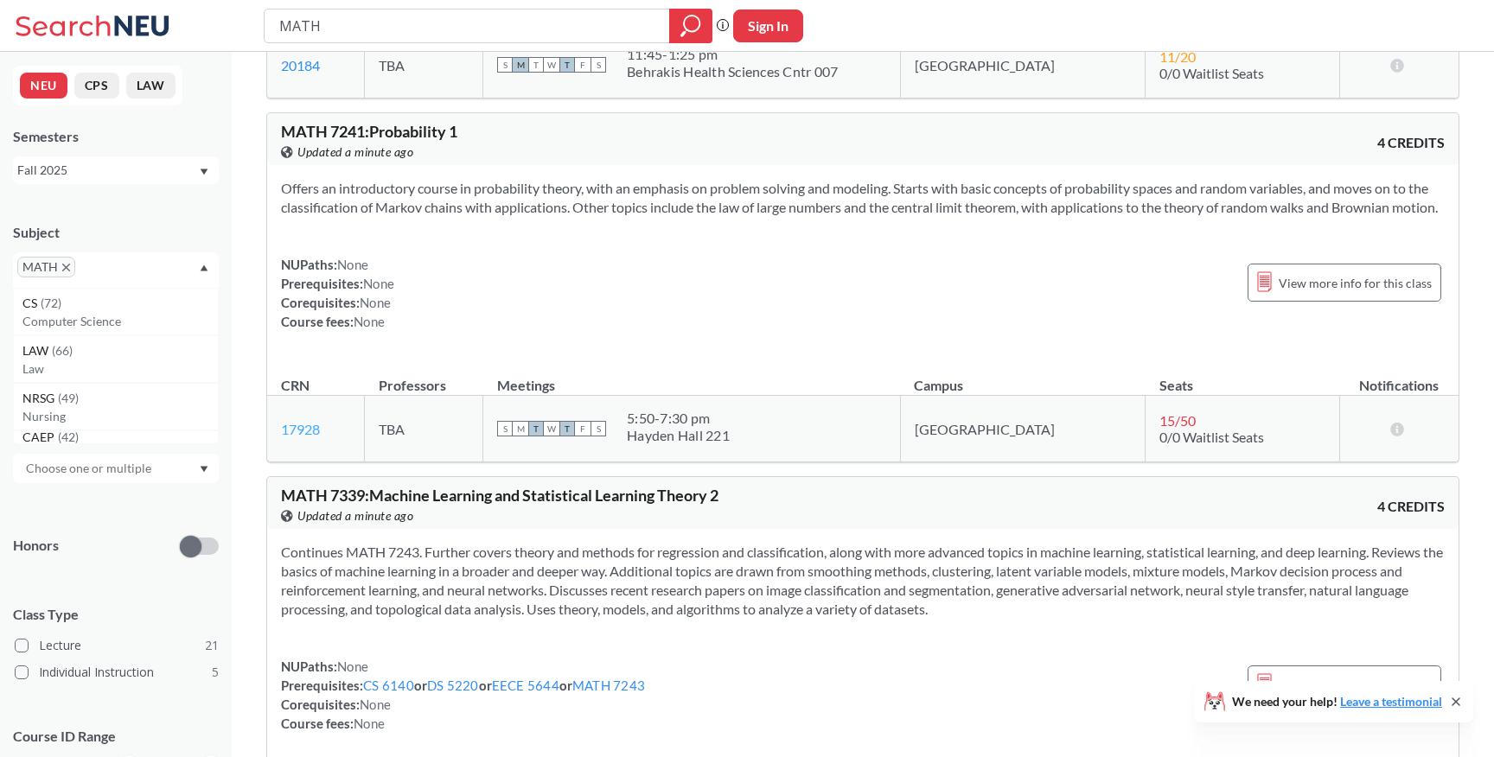
click at [310, 437] on link "17928" at bounding box center [300, 429] width 39 height 16
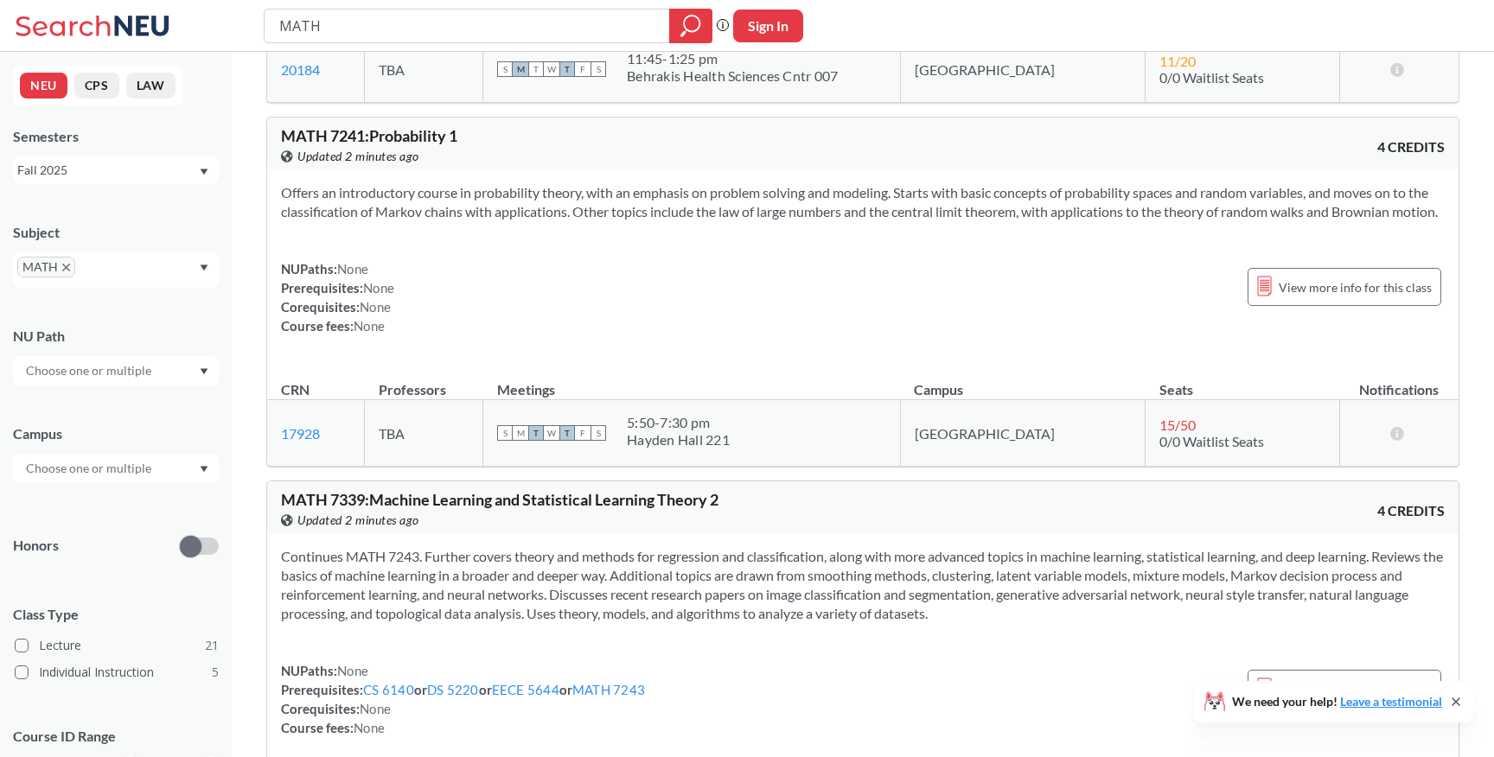
scroll to position [1267, 0]
drag, startPoint x: 473, startPoint y: 136, endPoint x: 281, endPoint y: 143, distance: 192.1
click at [281, 143] on div "MATH 7241 : Probability 1 View this course on Banner. Updated 2 minutes ago" at bounding box center [572, 150] width 582 height 38
click at [500, 124] on div "MATH 7241 : Probability 1 View this course on Banner. Updated 2 minutes ago 4 C…" at bounding box center [862, 147] width 1191 height 52
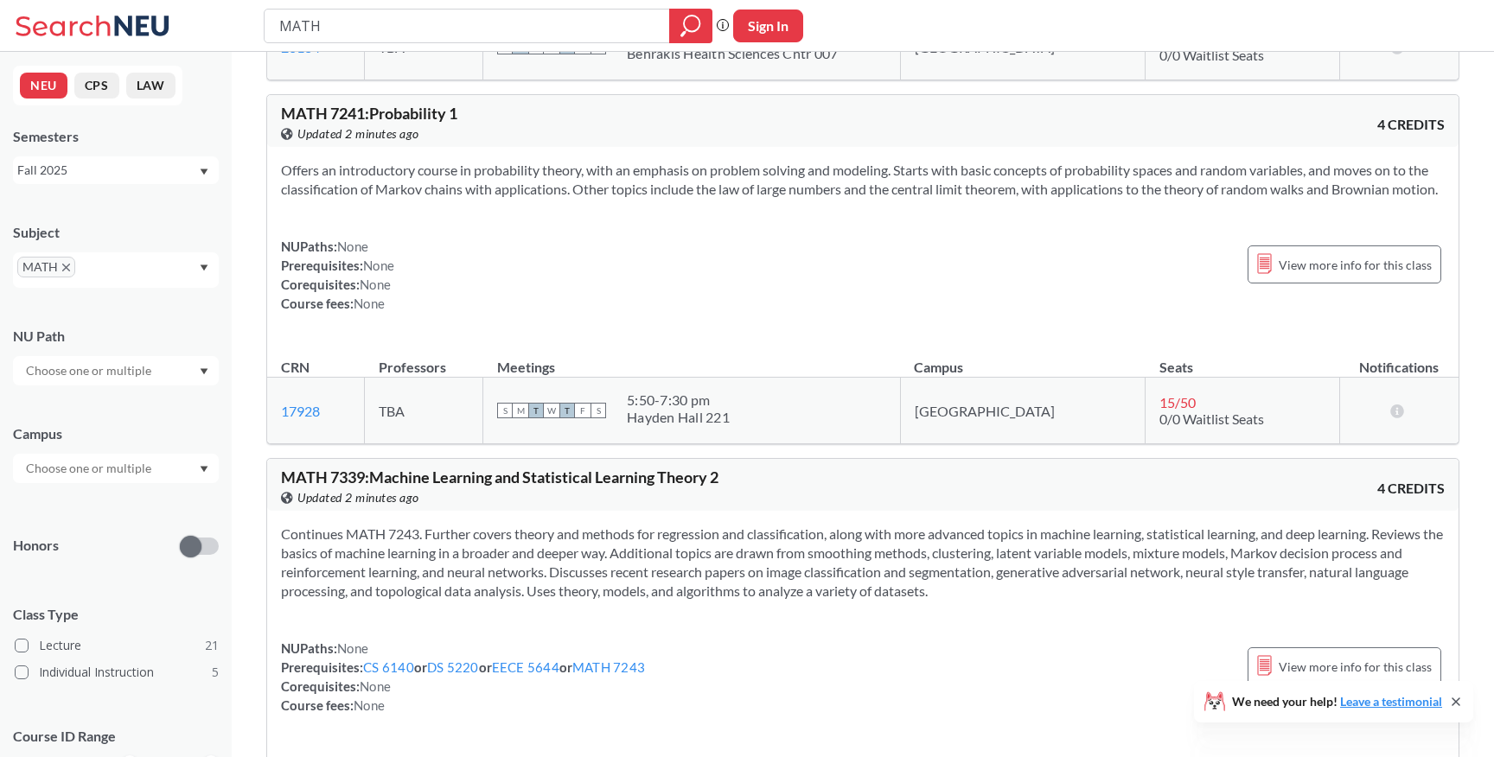
scroll to position [1295, 0]
drag, startPoint x: 462, startPoint y: 186, endPoint x: 364, endPoint y: 185, distance: 97.7
click at [364, 185] on section "Offers an introductory course in probability theory, with an emphasis on proble…" at bounding box center [863, 177] width 1164 height 38
click at [340, 194] on section "Offers an introductory course in probability theory, with an emphasis on proble…" at bounding box center [863, 177] width 1164 height 38
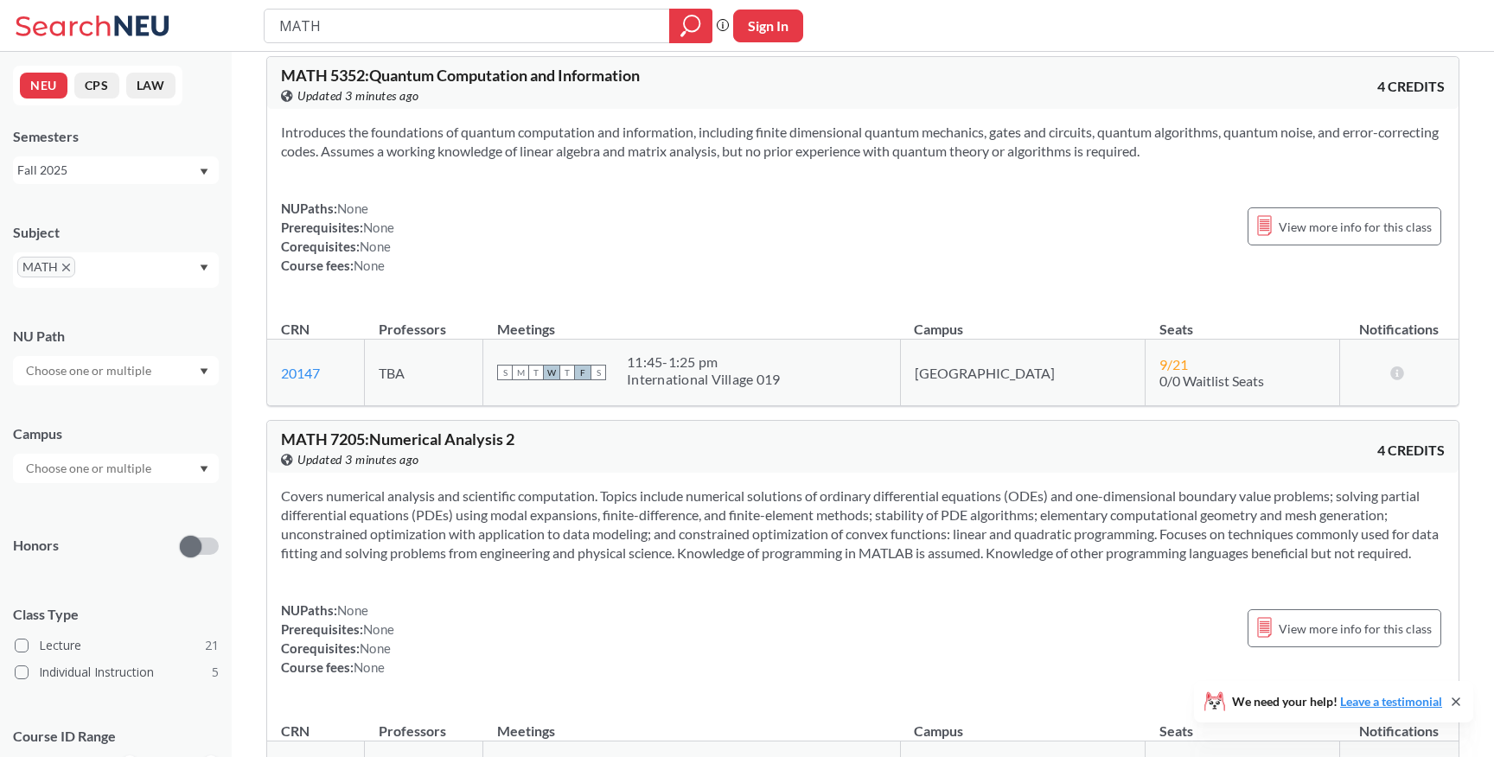
scroll to position [5261, 0]
drag, startPoint x: 814, startPoint y: 170, endPoint x: 939, endPoint y: 169, distance: 124.5
click at [939, 159] on section "Introduces the foundations of quantum computation and information, including fi…" at bounding box center [863, 140] width 1164 height 38
click at [862, 227] on div "NUPaths: None Prerequisites: None Corequisites: None Course fees: None View mor…" at bounding box center [863, 235] width 1164 height 76
drag, startPoint x: 675, startPoint y: 170, endPoint x: 588, endPoint y: 170, distance: 87.3
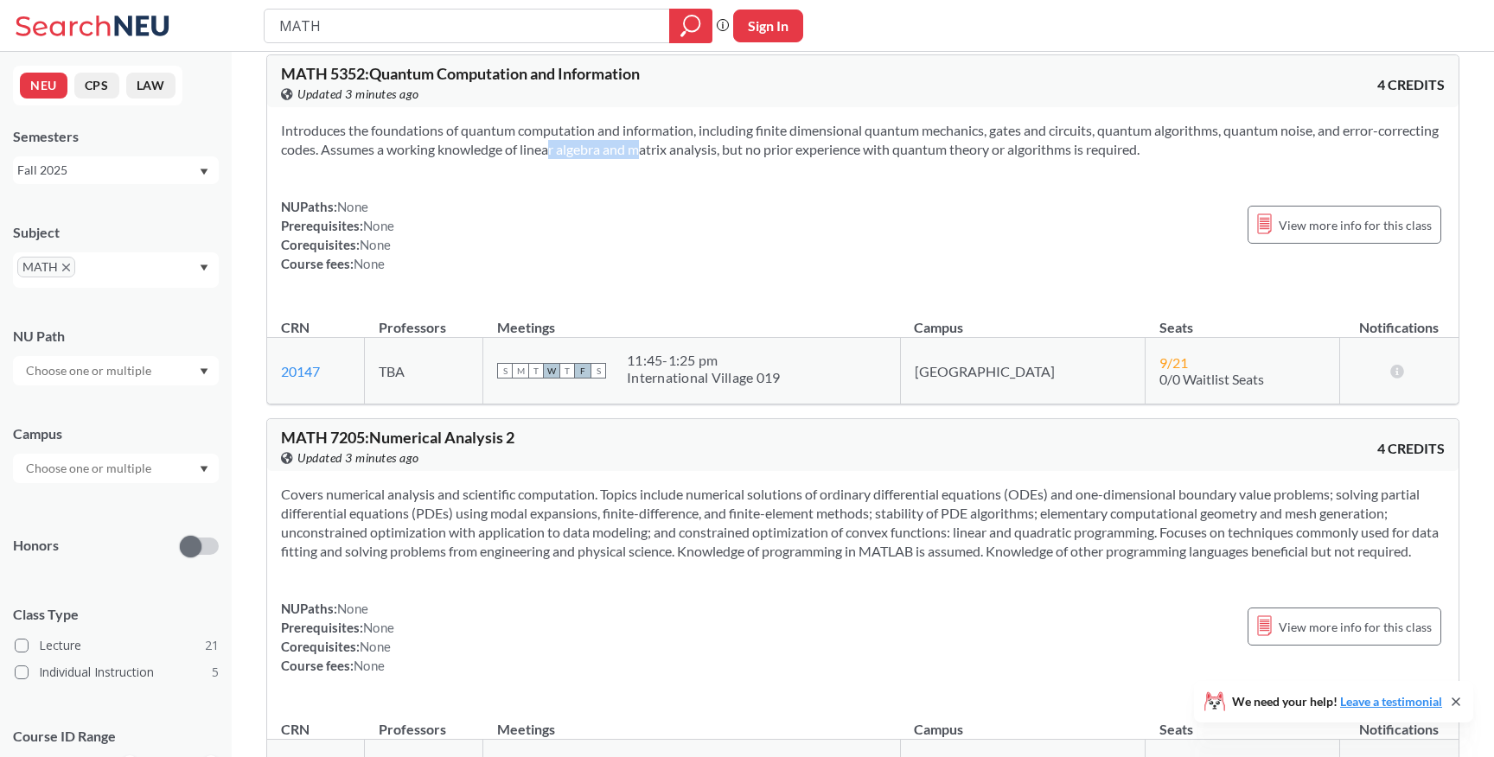
click at [588, 159] on section "Introduces the foundations of quantum computation and information, including fi…" at bounding box center [863, 140] width 1164 height 38
click at [541, 159] on section "Introduces the foundations of quantum computation and information, including fi…" at bounding box center [863, 140] width 1164 height 38
drag, startPoint x: 654, startPoint y: 92, endPoint x: 371, endPoint y: 88, distance: 282.8
click at [371, 88] on div "MATH 5352 : Quantum Computation and Information View this course on Banner. Upd…" at bounding box center [572, 85] width 582 height 38
click at [565, 190] on div "Introduces the foundations of quantum computation and information, including fi…" at bounding box center [862, 204] width 1191 height 194
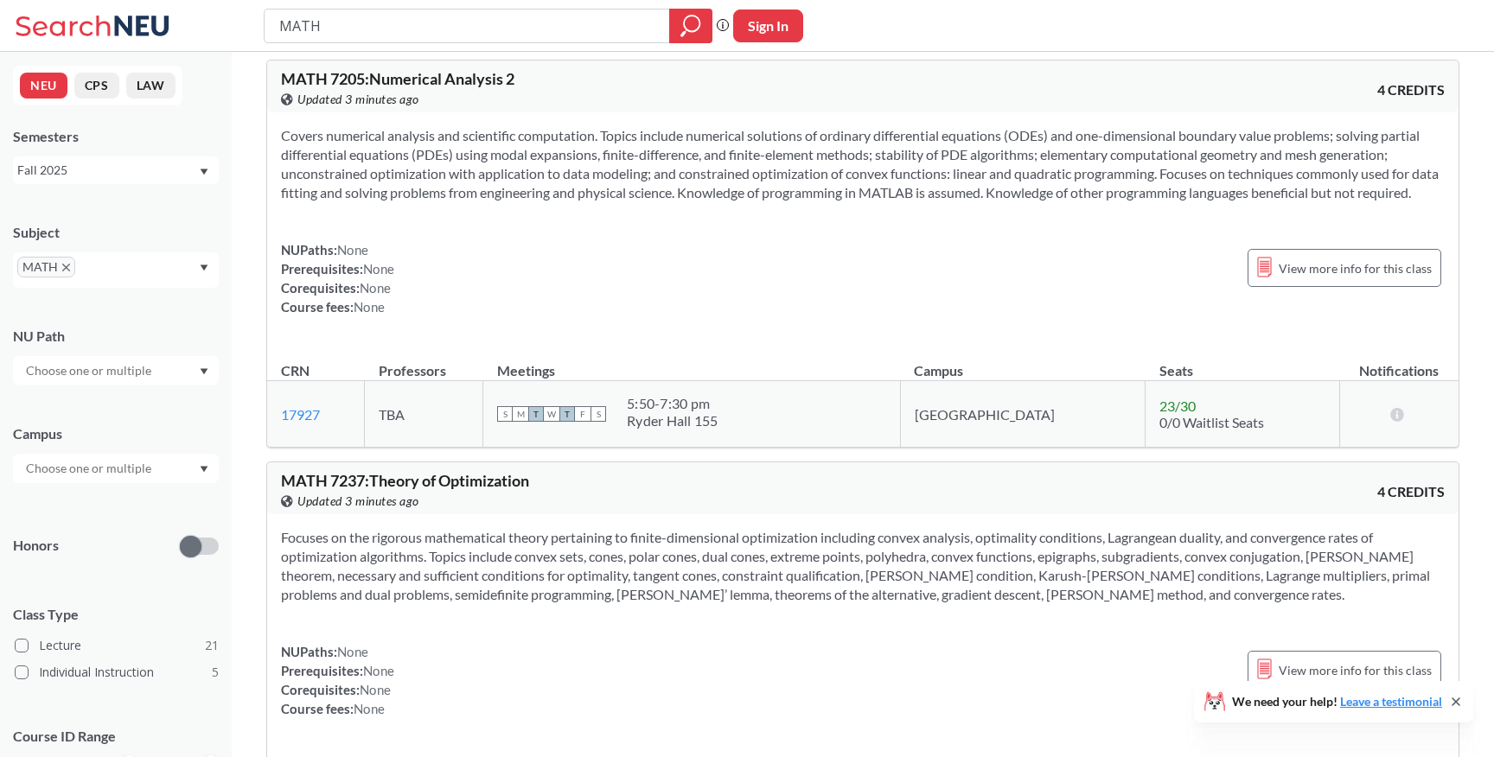
scroll to position [5625, 0]
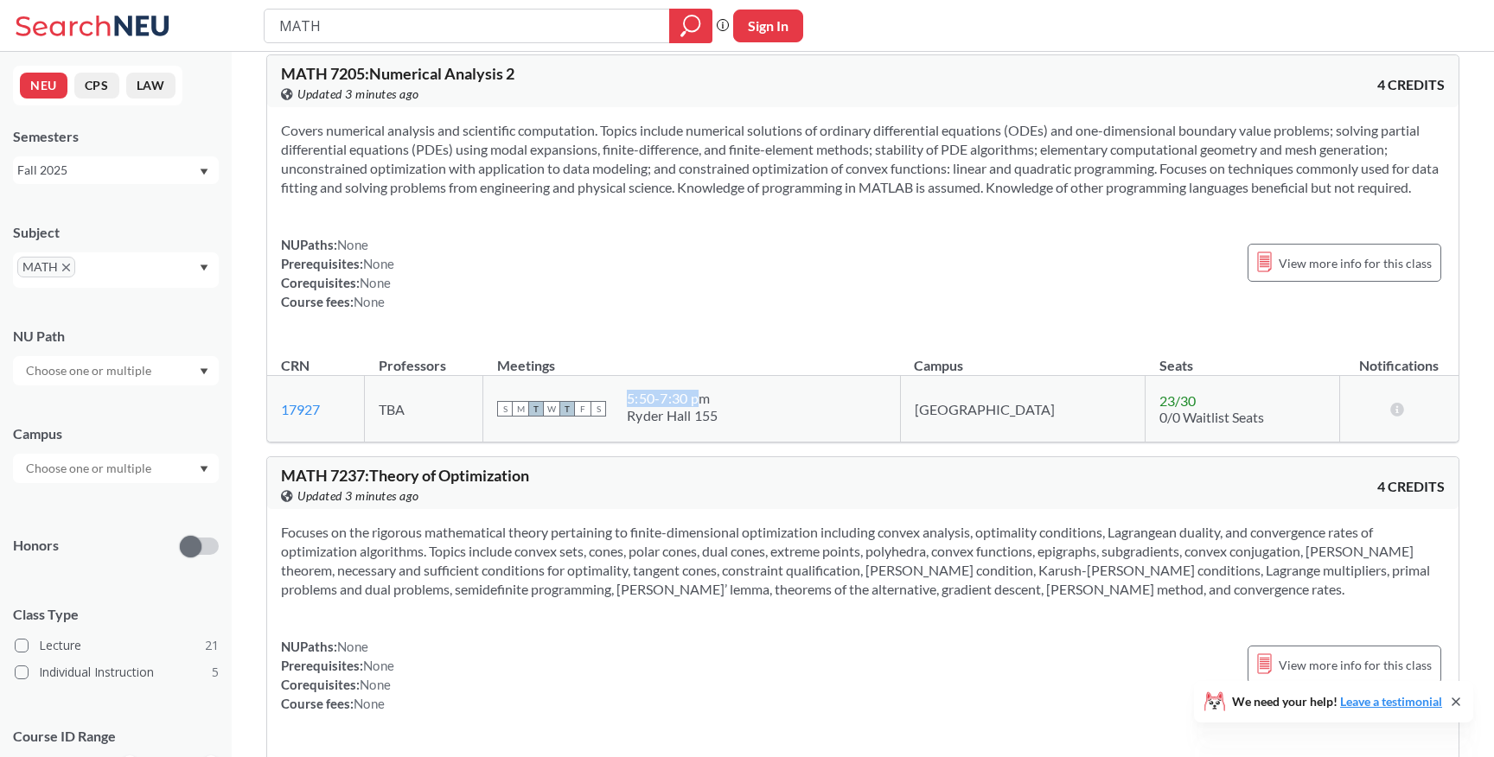
drag, startPoint x: 685, startPoint y: 433, endPoint x: 761, endPoint y: 433, distance: 76.1
click at [719, 407] on div "5:50 - 7:30 pm" at bounding box center [673, 398] width 92 height 17
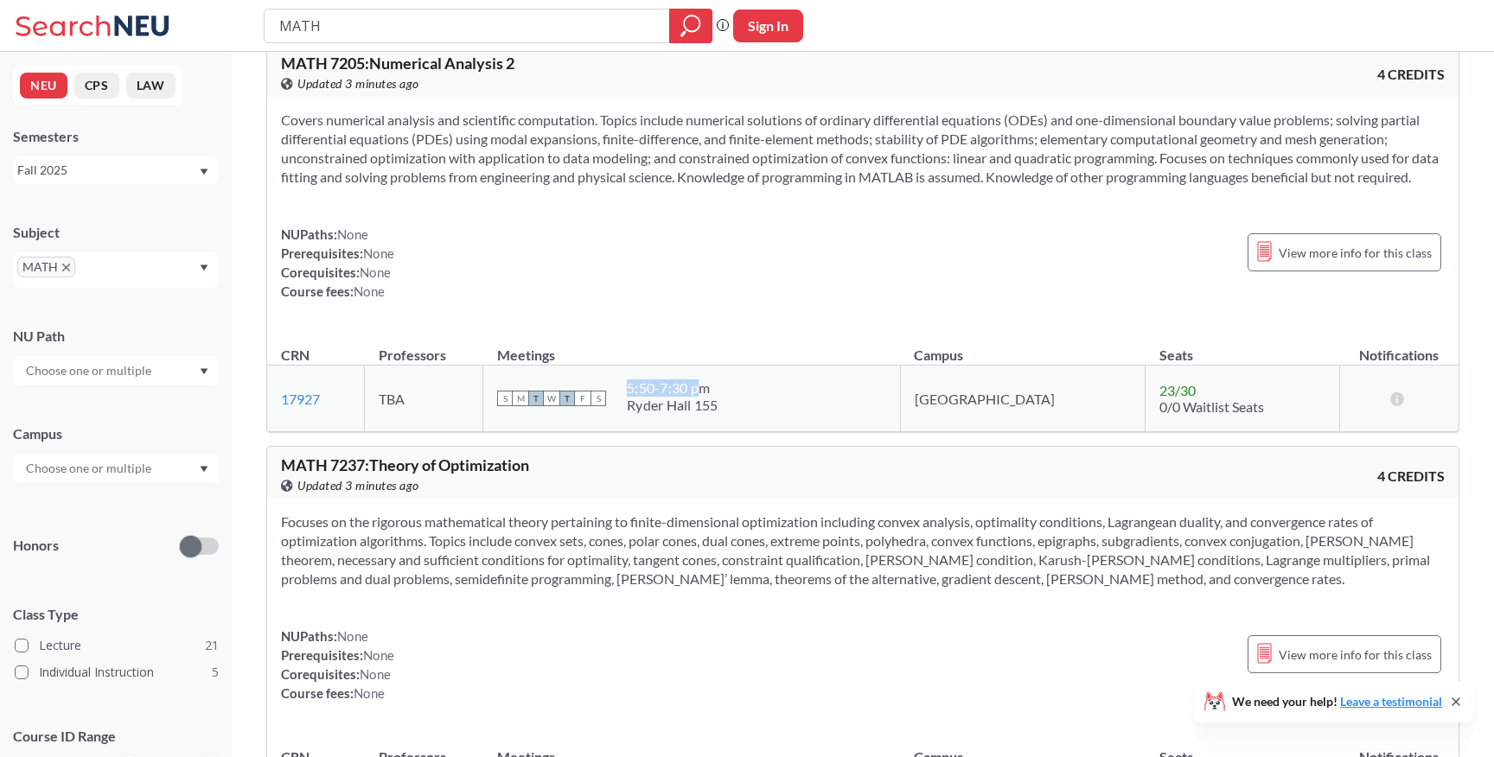
scroll to position [5637, 0]
click at [721, 431] on td "S M T W T F S 5:50 - 7:30 pm Ryder Hall 155" at bounding box center [691, 397] width 417 height 67
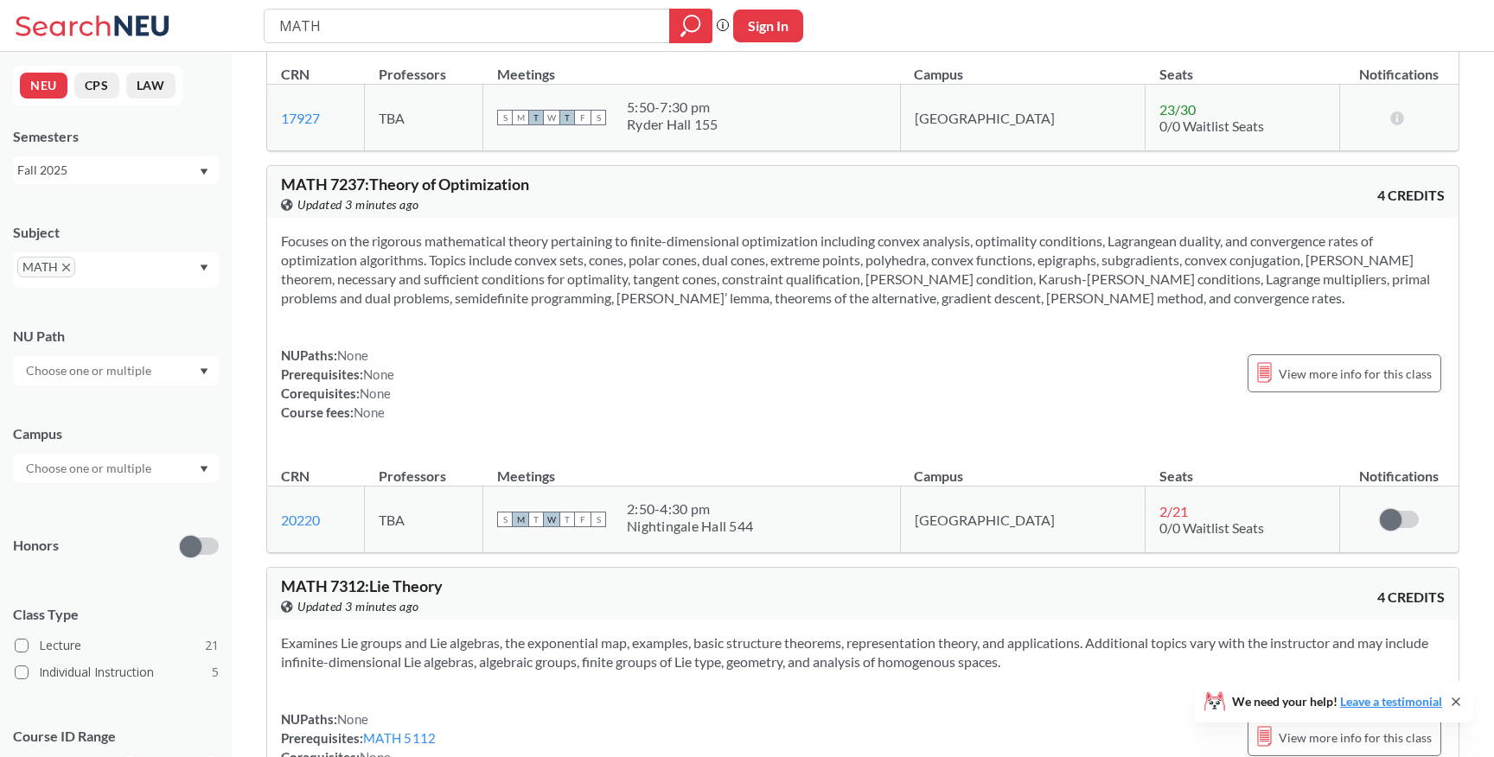
scroll to position [5918, 0]
drag, startPoint x: 537, startPoint y: 214, endPoint x: 448, endPoint y: 214, distance: 89.1
click at [448, 213] on div "MATH 7237 : Theory of Optimization View this course on Banner. Updated 3 minute…" at bounding box center [572, 194] width 582 height 38
click at [497, 303] on section "Focuses on the rigorous mathematical theory pertaining to finite-dimensional op…" at bounding box center [863, 268] width 1164 height 76
click at [307, 527] on link "20220" at bounding box center [300, 518] width 39 height 16
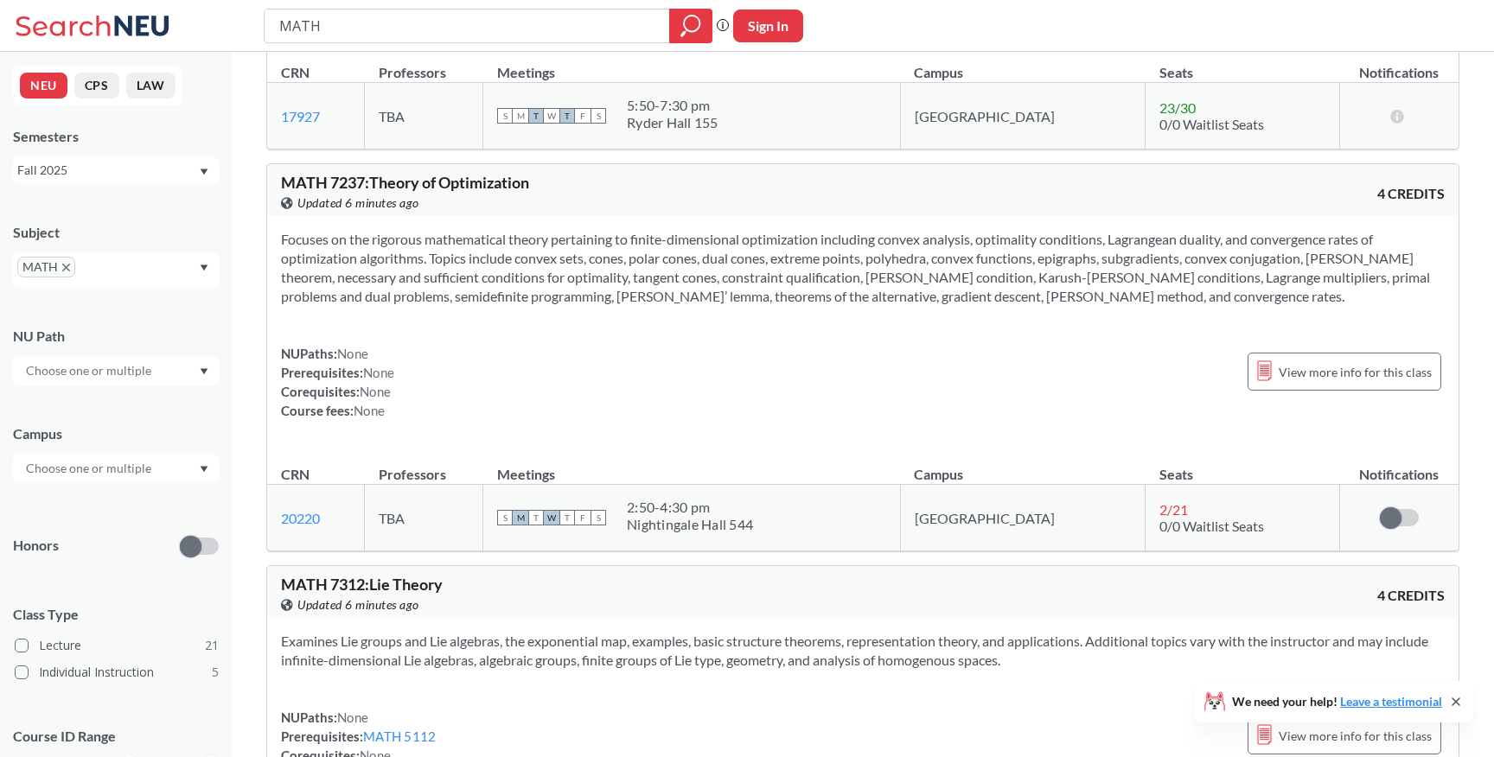
click at [892, 301] on section "Focuses on the rigorous mathematical theory pertaining to finite-dimensional op…" at bounding box center [863, 268] width 1164 height 76
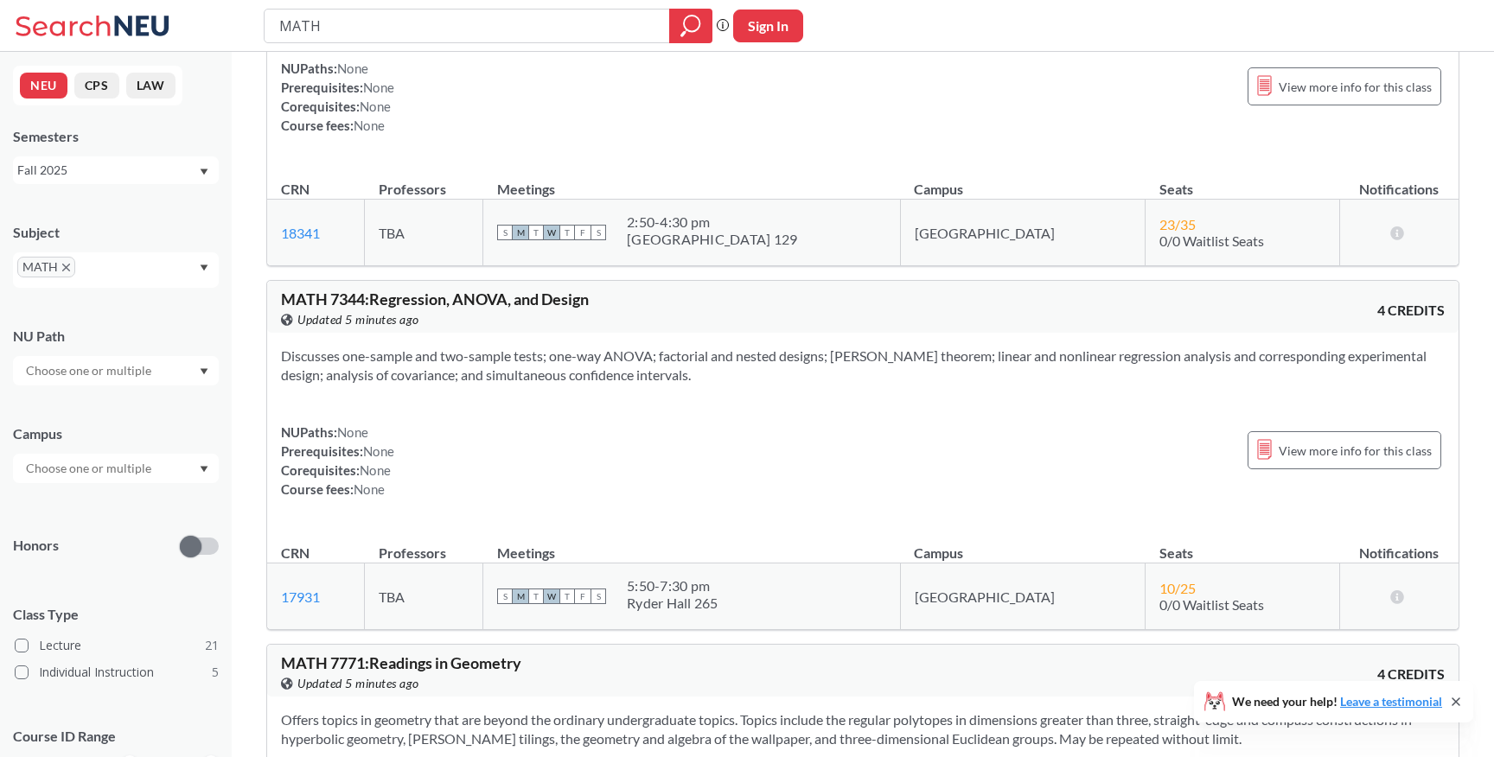
scroll to position [8281, 0]
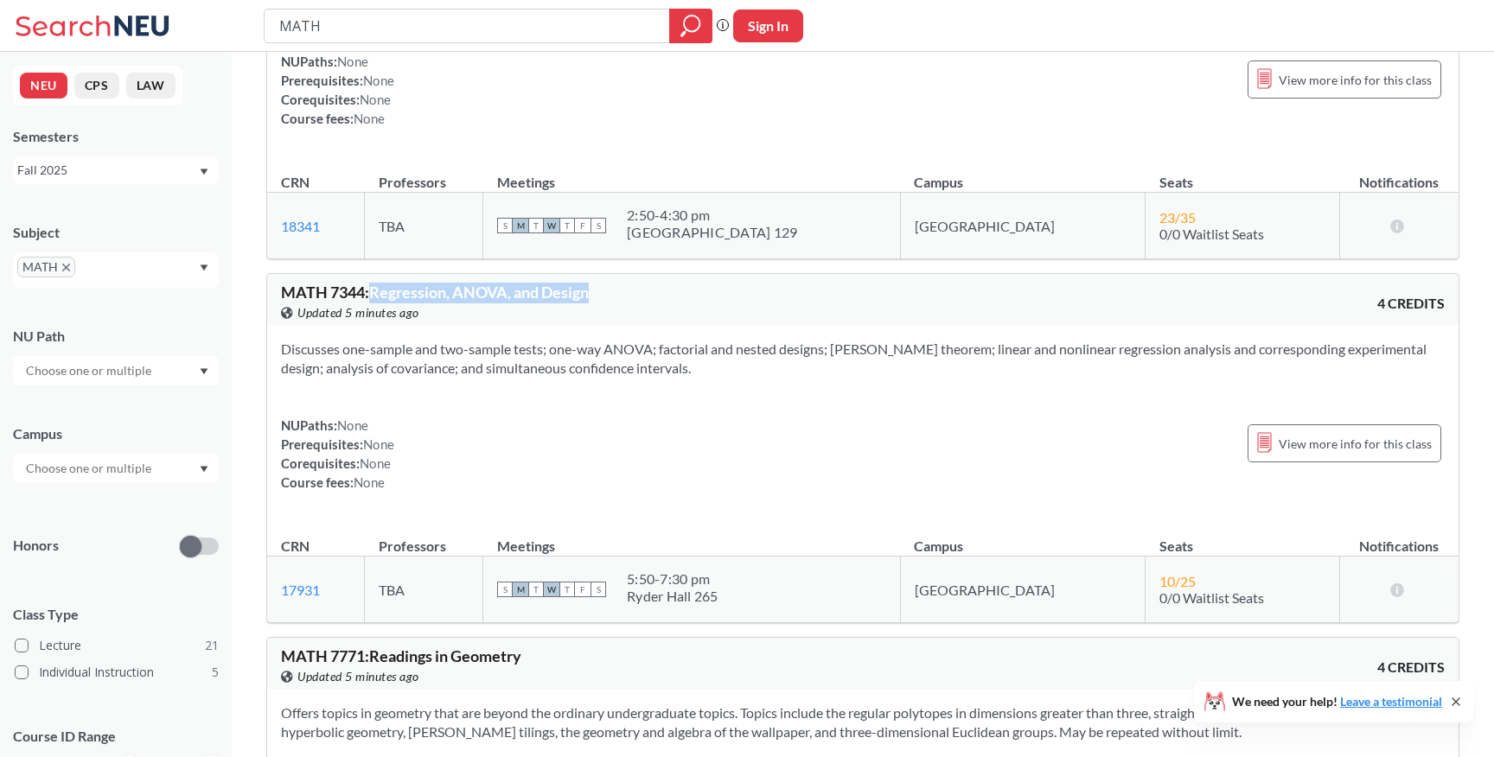
drag, startPoint x: 593, startPoint y: 335, endPoint x: 372, endPoint y: 336, distance: 221.4
click at [372, 302] on span "MATH 7344 : Regression, ANOVA, and Design" at bounding box center [435, 292] width 308 height 19
click at [588, 378] on section "Discusses one-sample and two-sample tests; one-way ANOVA; factorial and nested …" at bounding box center [863, 359] width 1164 height 38
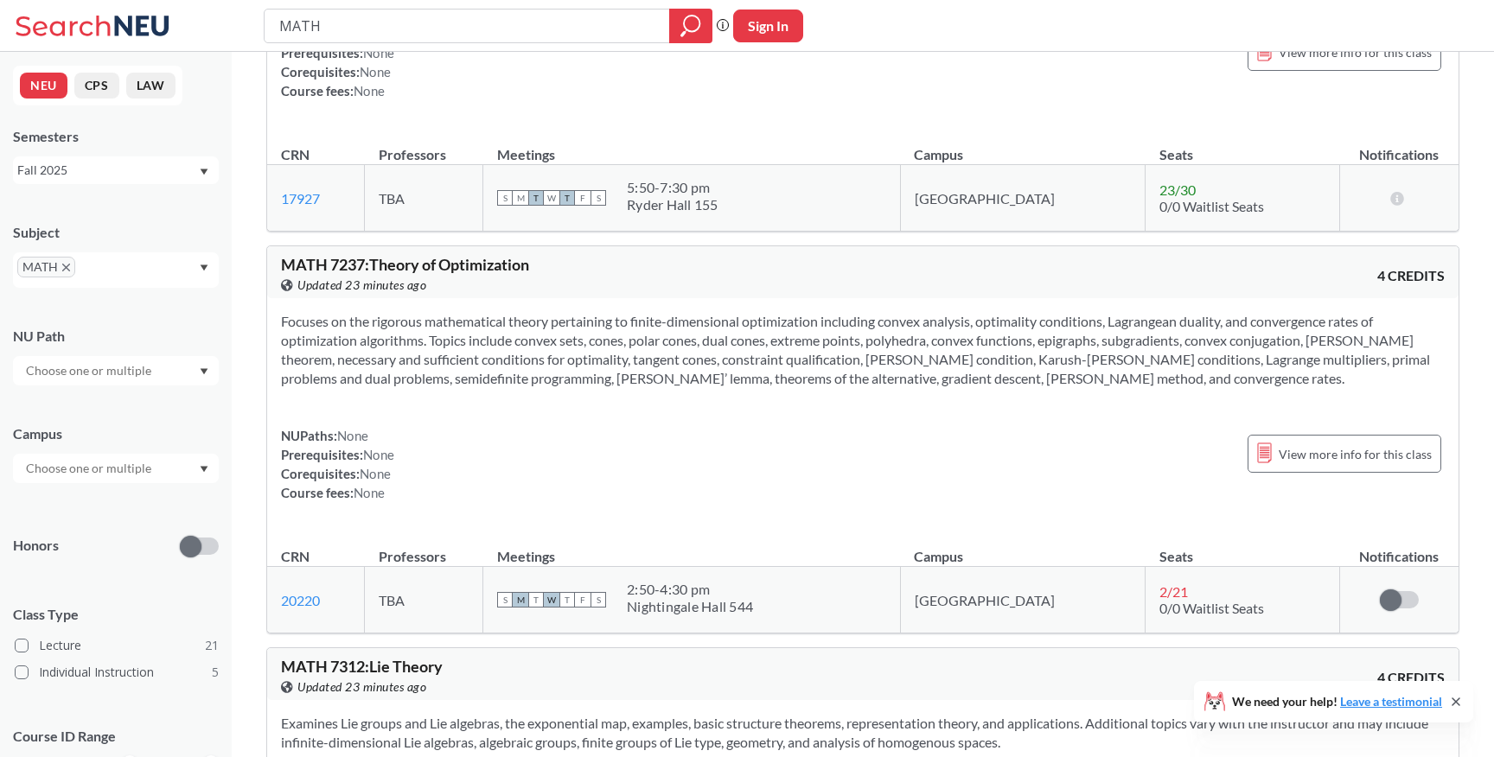
scroll to position [7794, 0]
